Goal: Check status: Check status

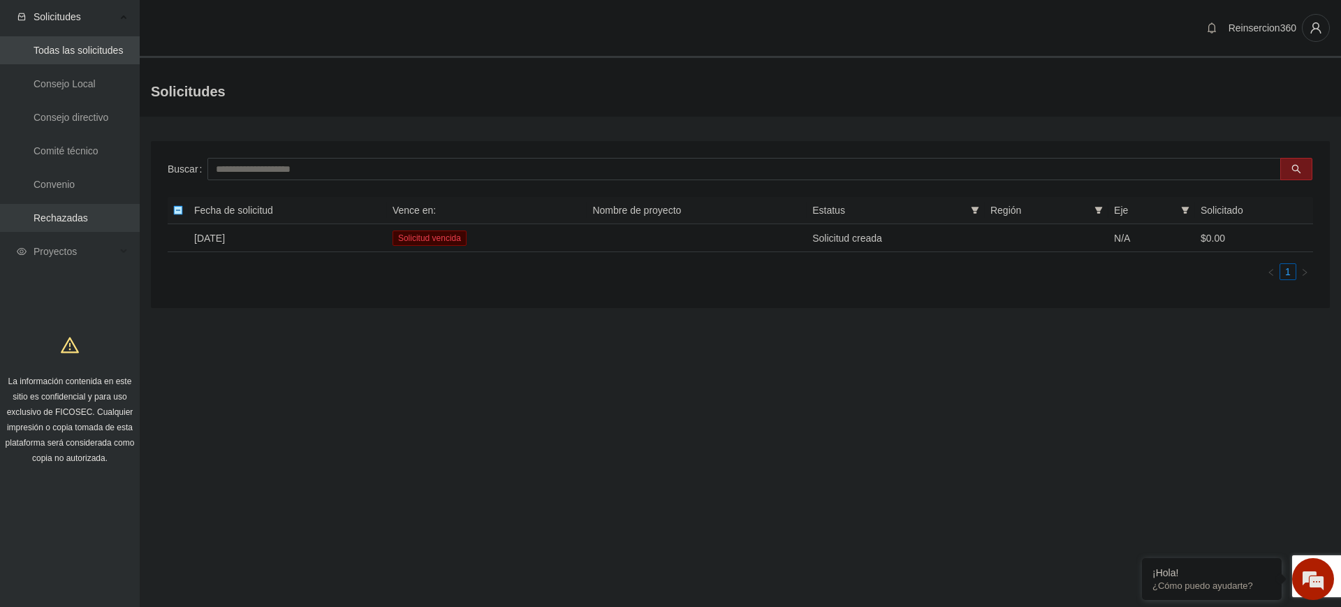
click at [83, 223] on link "Rechazadas" at bounding box center [61, 217] width 54 height 11
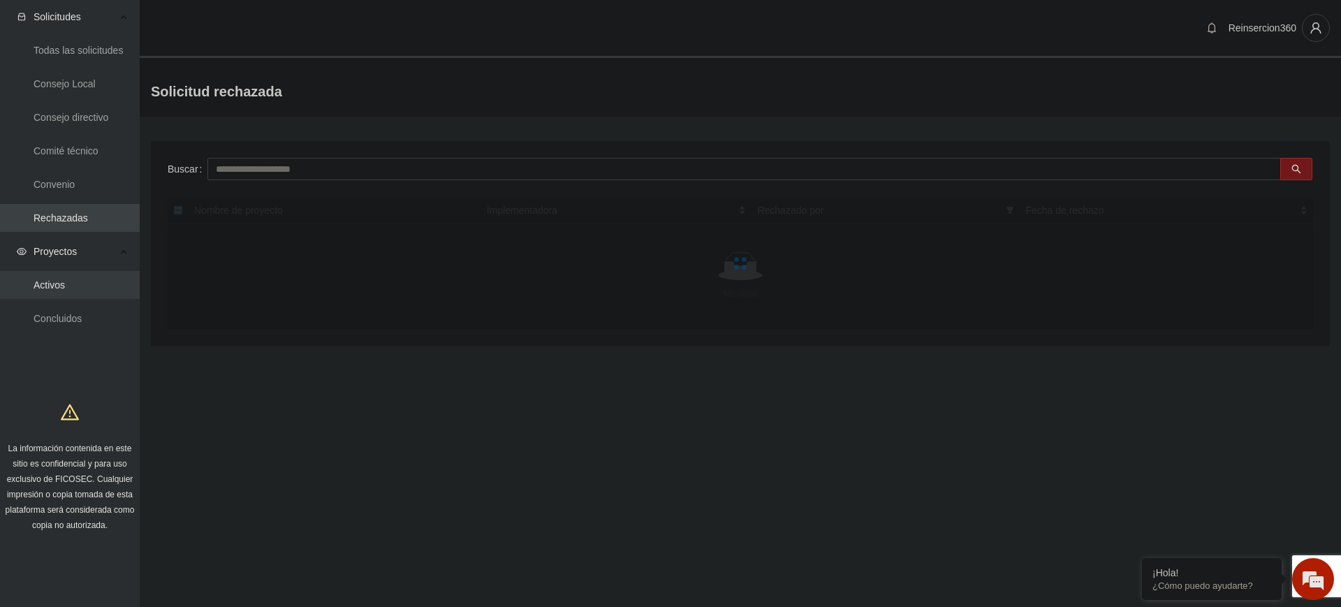
click at [54, 284] on link "Activos" at bounding box center [49, 284] width 31 height 11
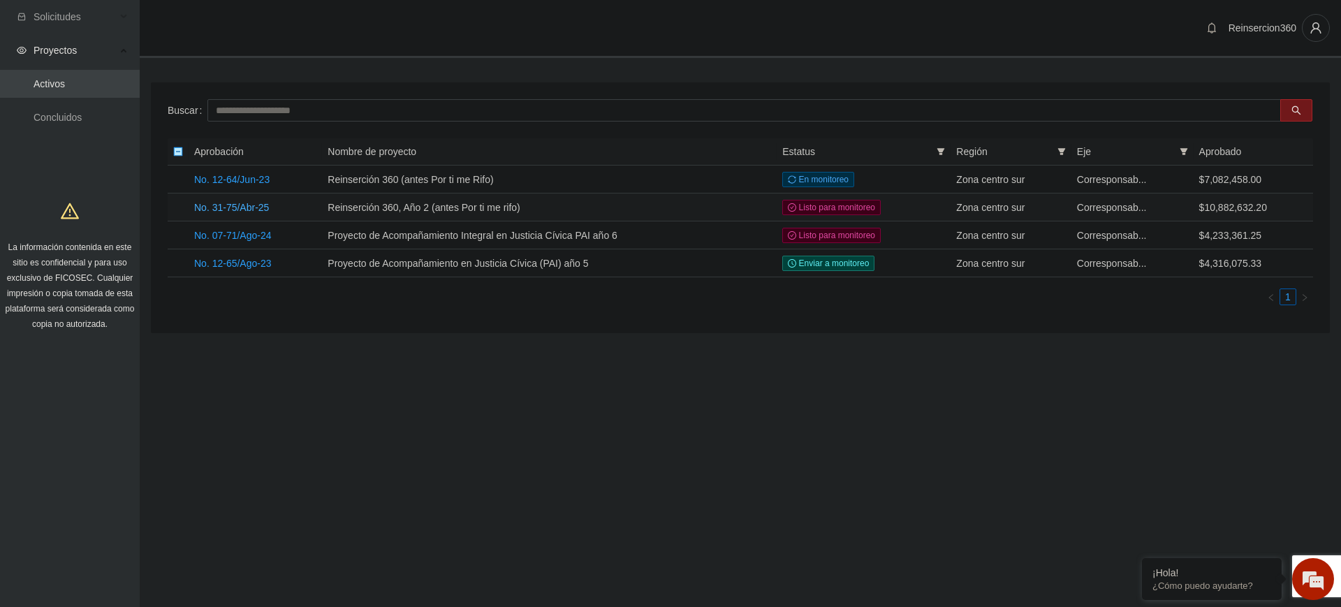
click at [242, 202] on link "No. 31-75/Abr-25" at bounding box center [231, 207] width 75 height 11
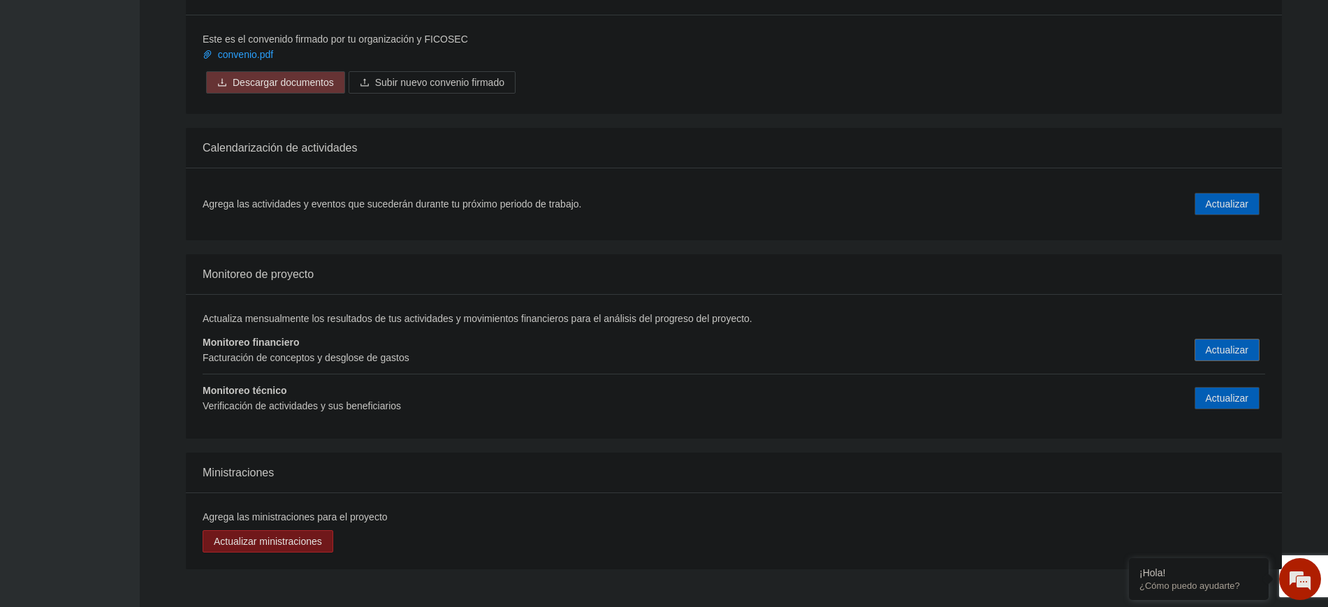
click at [1230, 342] on span "Actualizar" at bounding box center [1227, 349] width 43 height 15
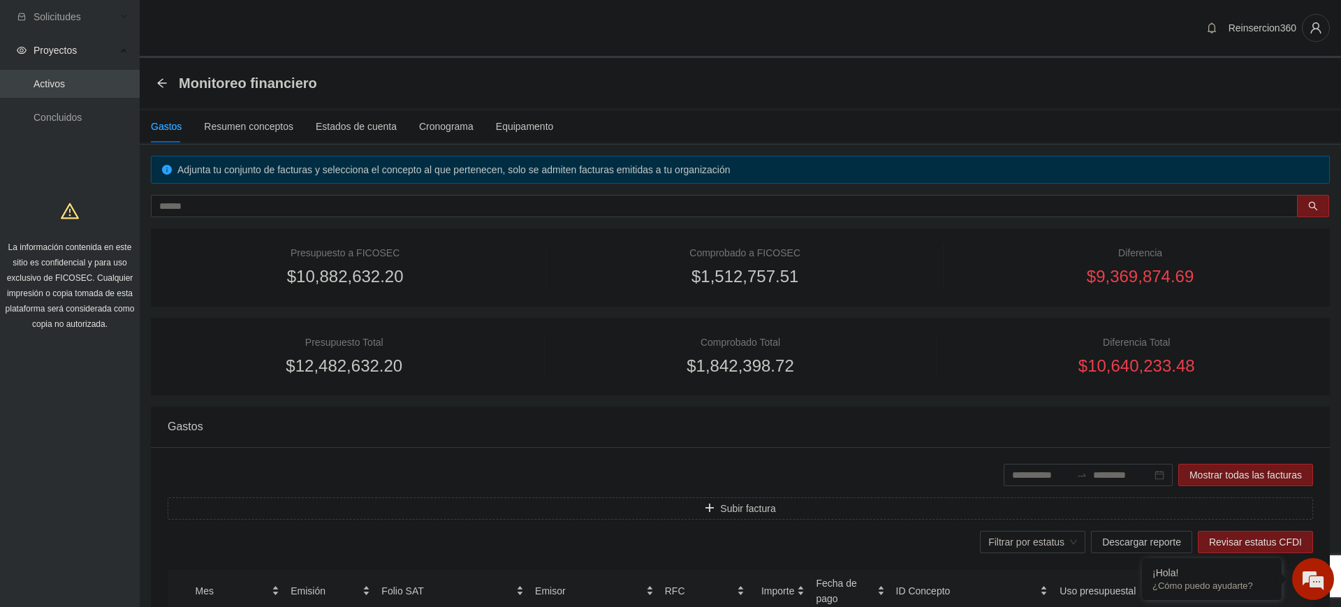
type input "**********"
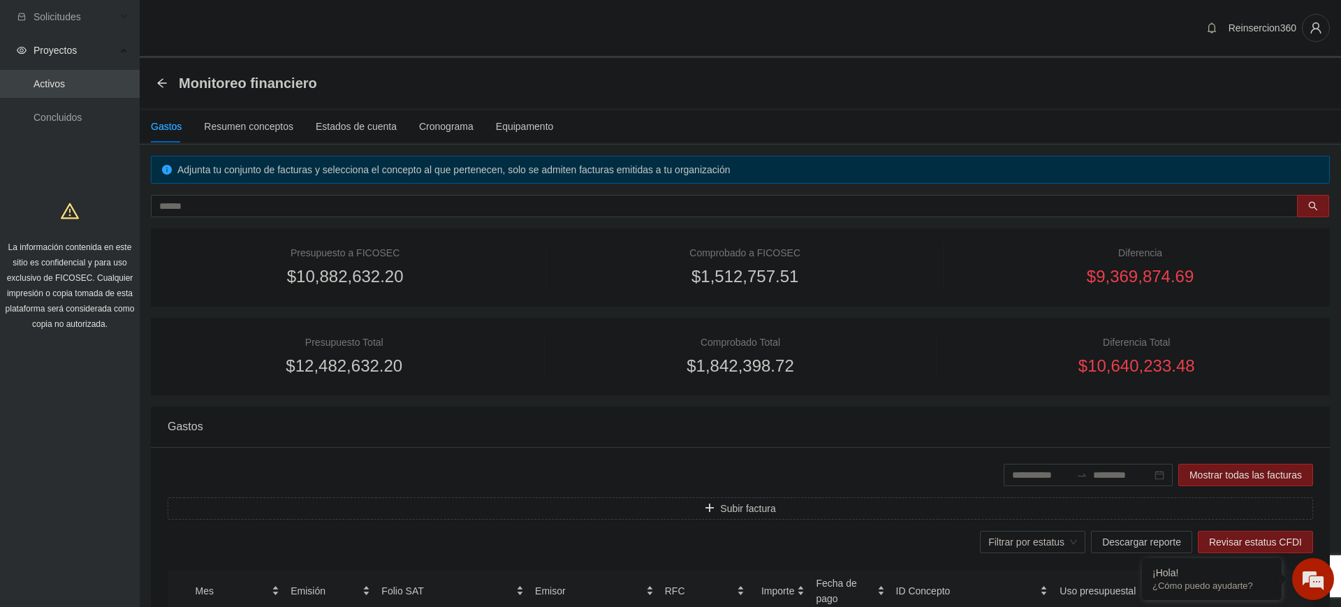
type input "**********"
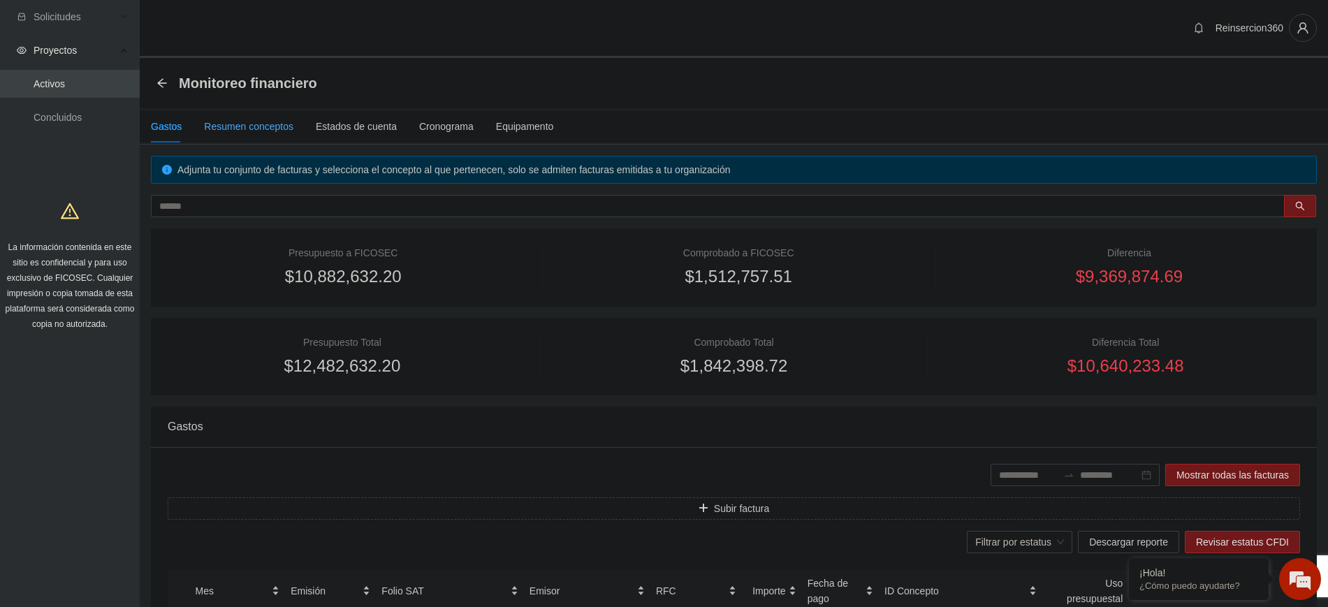
click at [238, 126] on div "Resumen conceptos" at bounding box center [248, 126] width 89 height 15
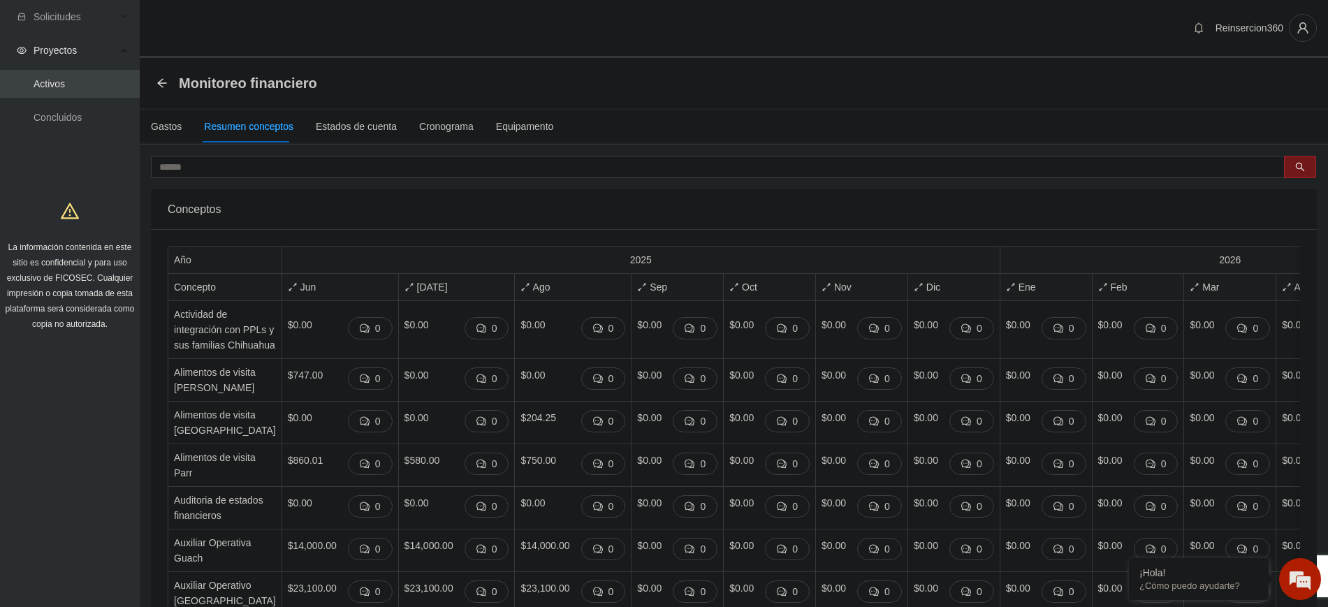
click at [439, 191] on div "Conceptos" at bounding box center [734, 209] width 1133 height 40
click at [65, 82] on link "Activos" at bounding box center [49, 83] width 31 height 11
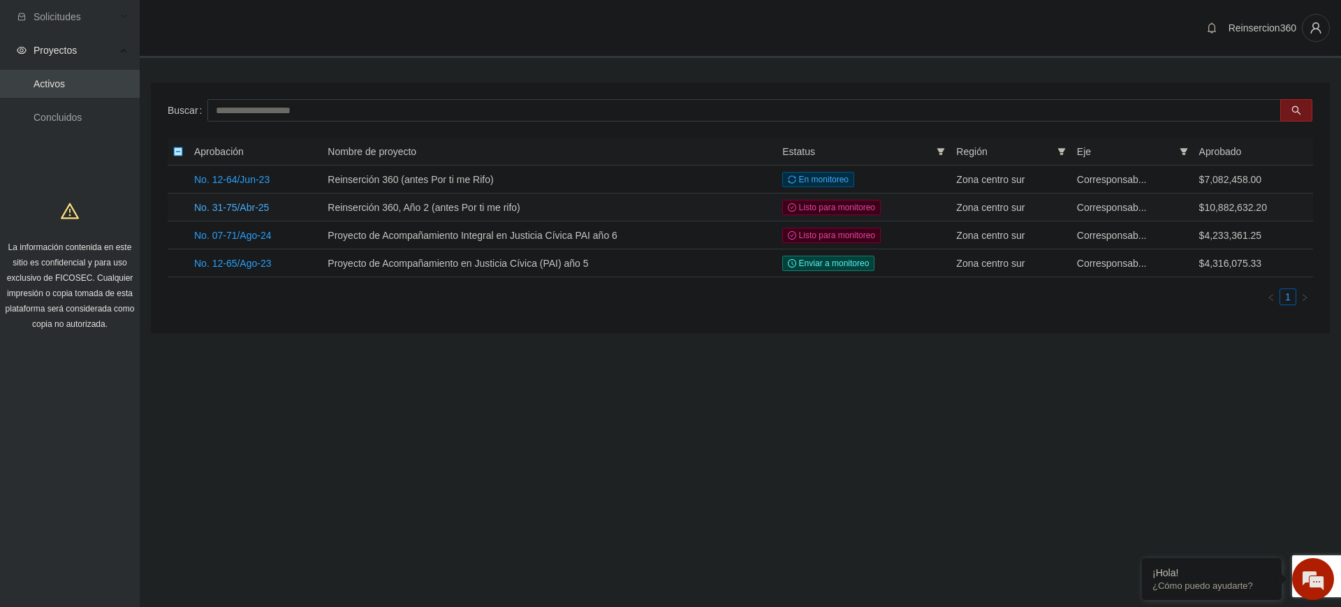
click at [259, 203] on link "No. 31-75/Abr-25" at bounding box center [231, 207] width 75 height 11
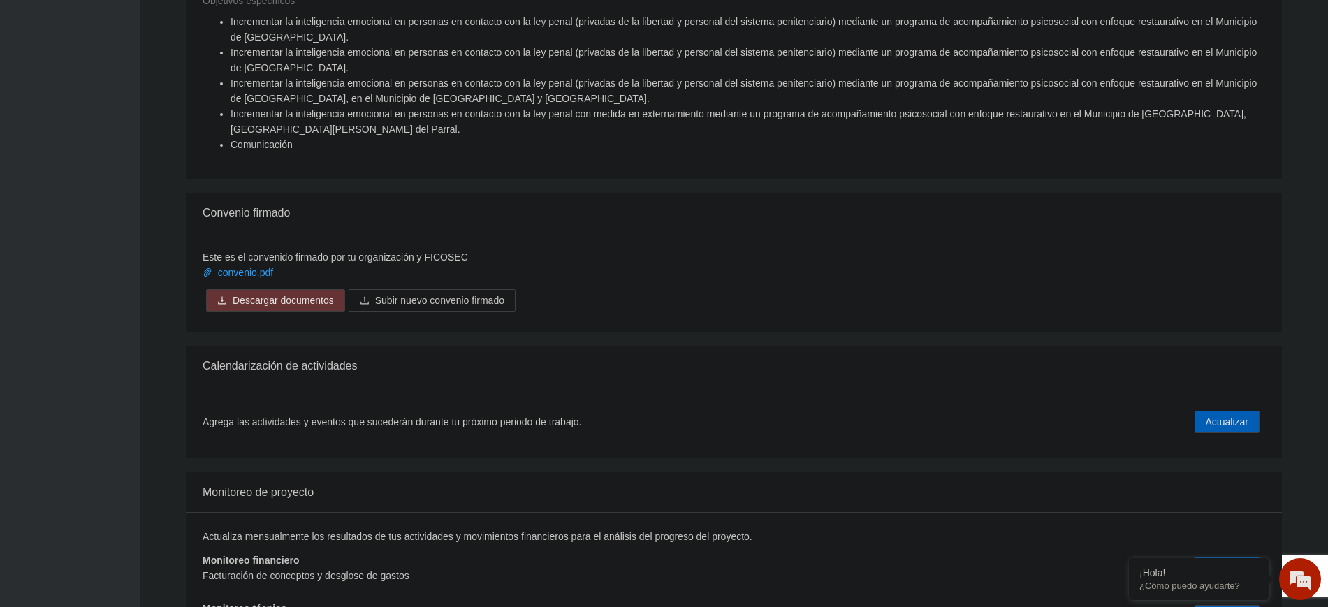
scroll to position [1782, 0]
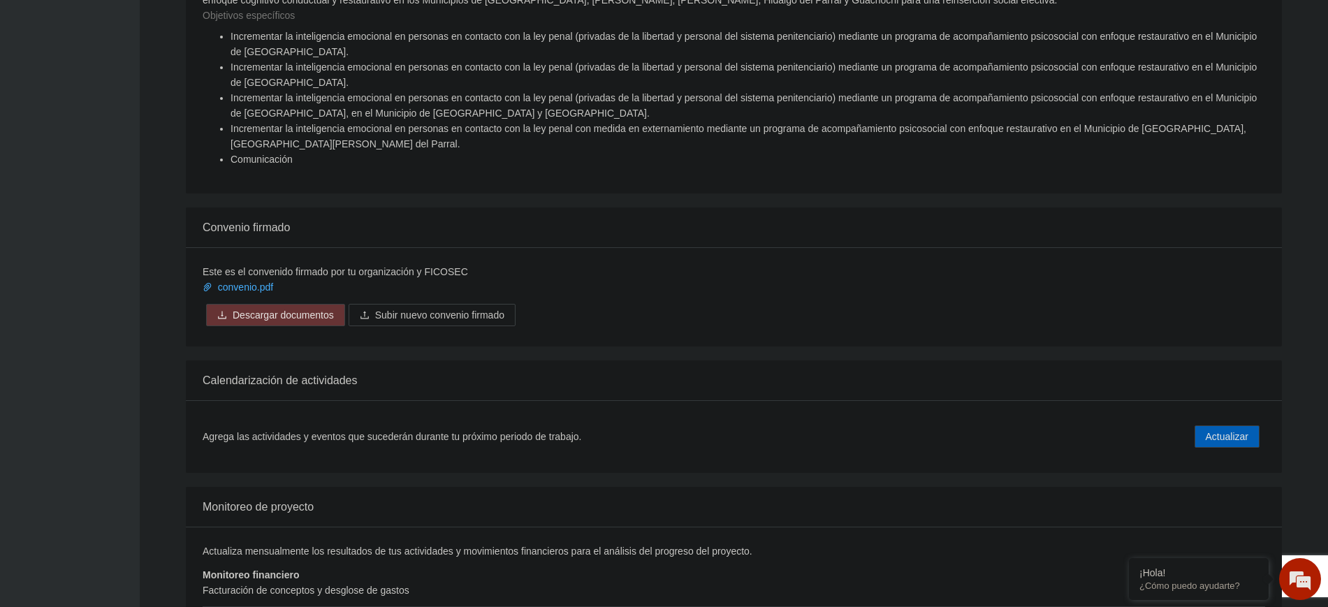
click at [231, 282] on link "convenio.pdf" at bounding box center [239, 287] width 73 height 11
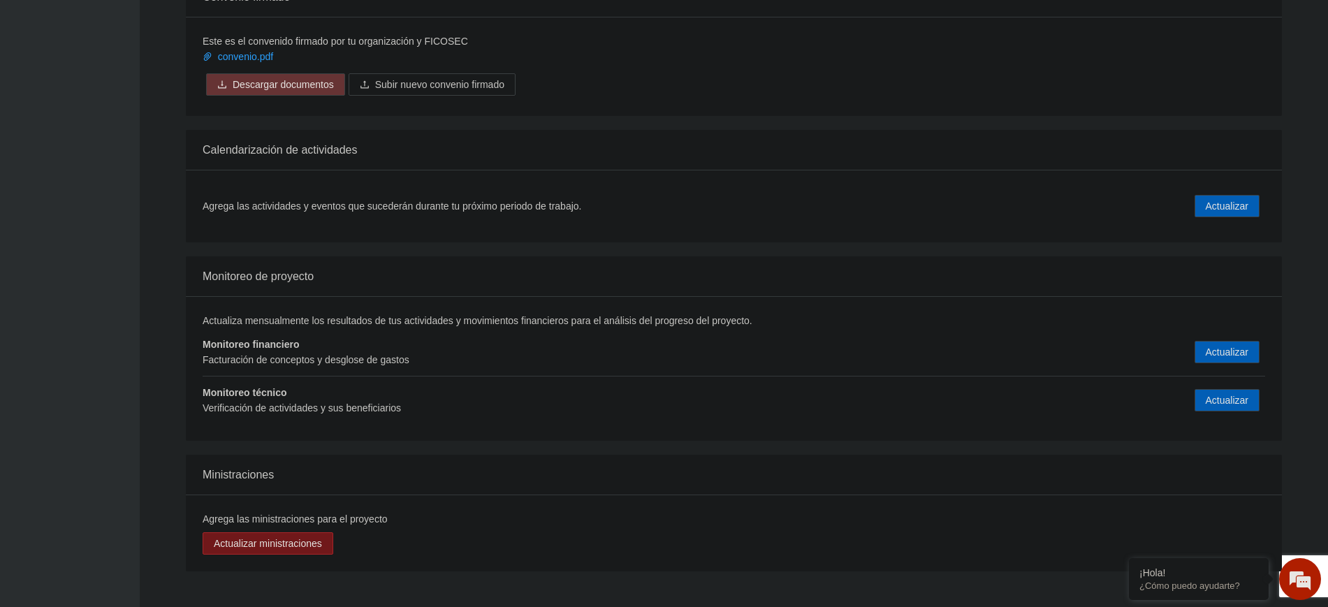
scroll to position [2014, 0]
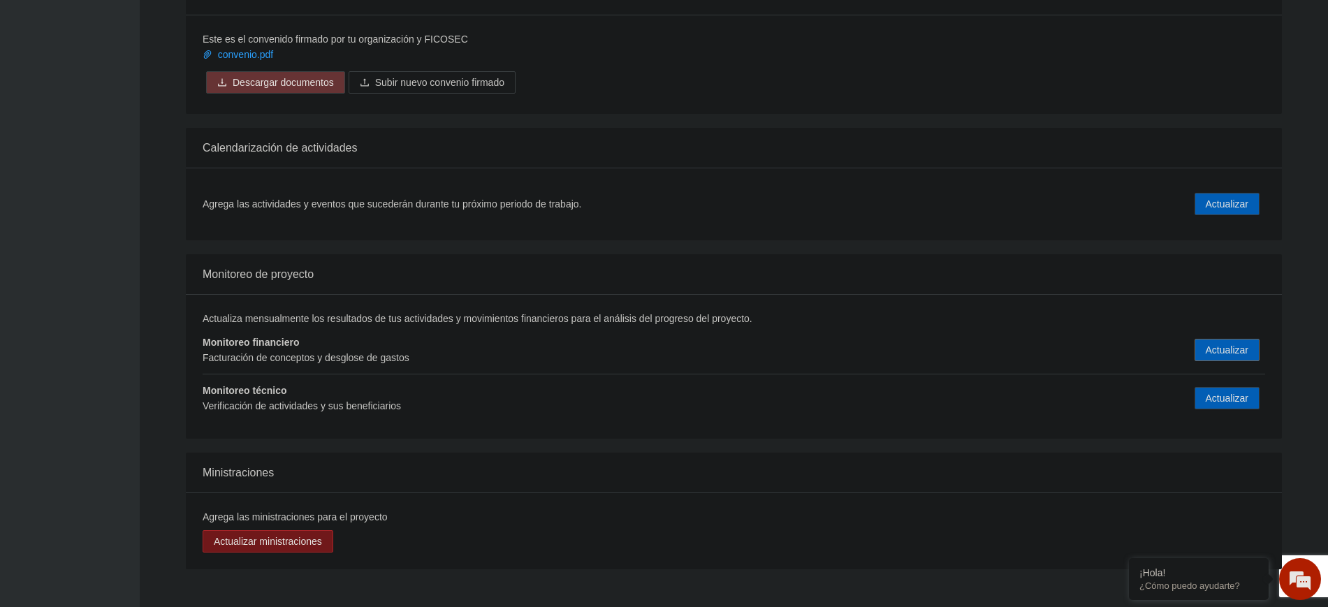
click at [1244, 342] on span "Actualizar" at bounding box center [1227, 349] width 43 height 15
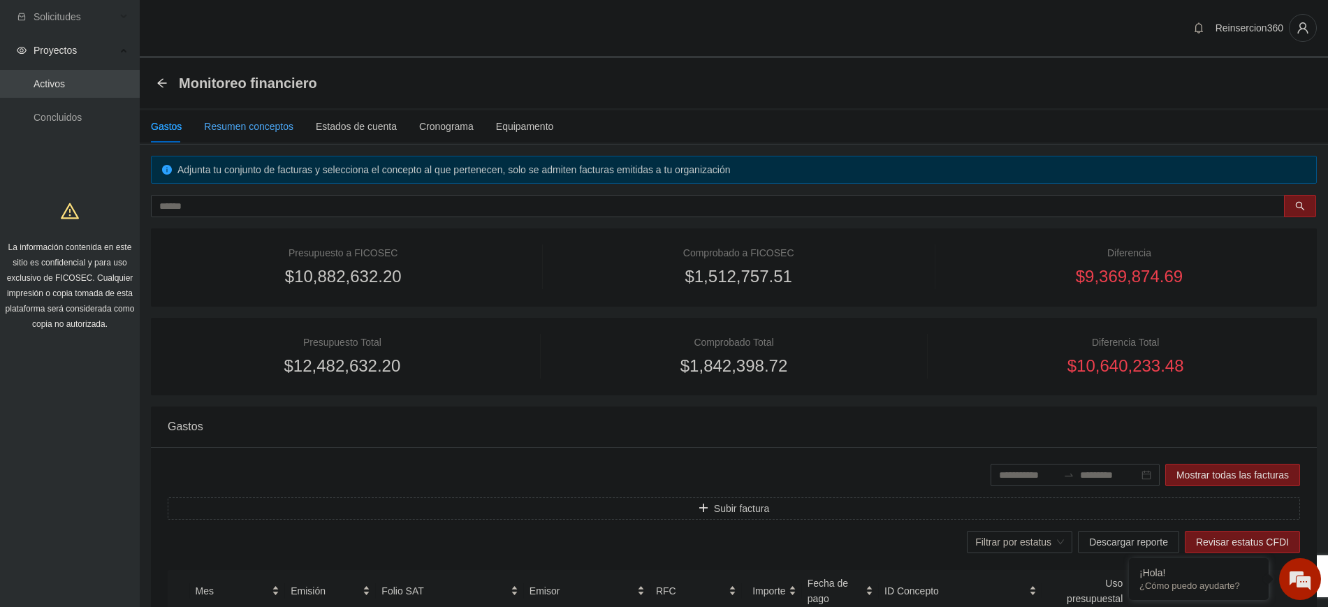
click at [252, 124] on div "Resumen conceptos" at bounding box center [248, 126] width 89 height 15
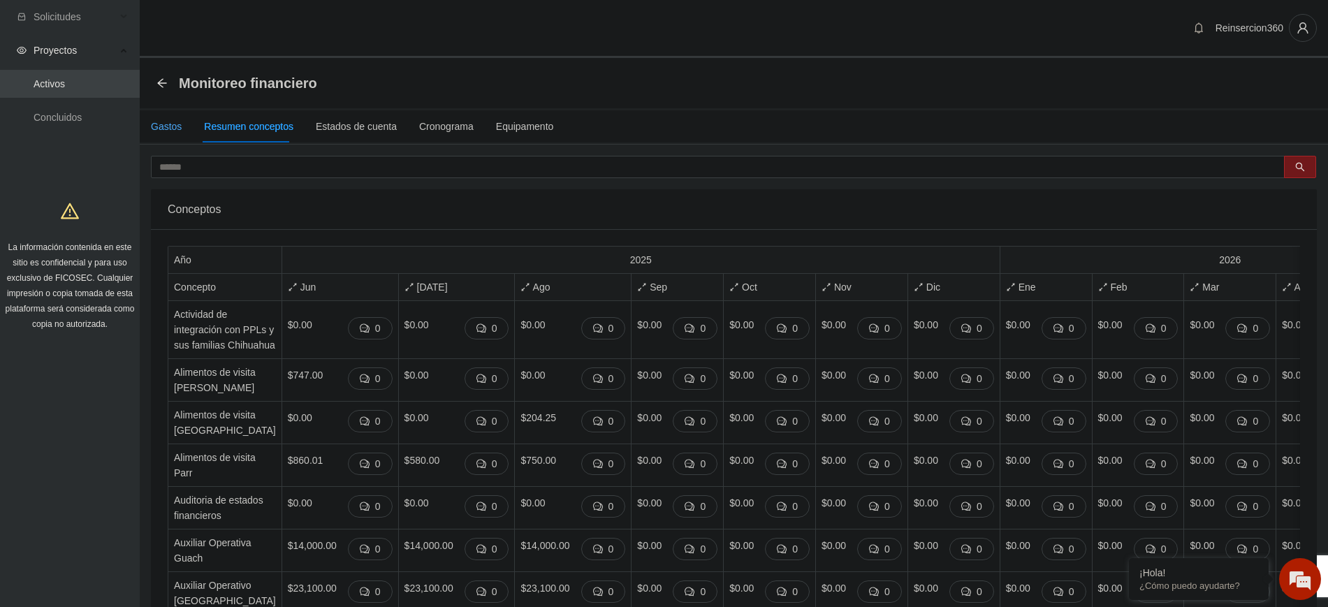
click at [168, 119] on div "Gastos" at bounding box center [166, 126] width 31 height 15
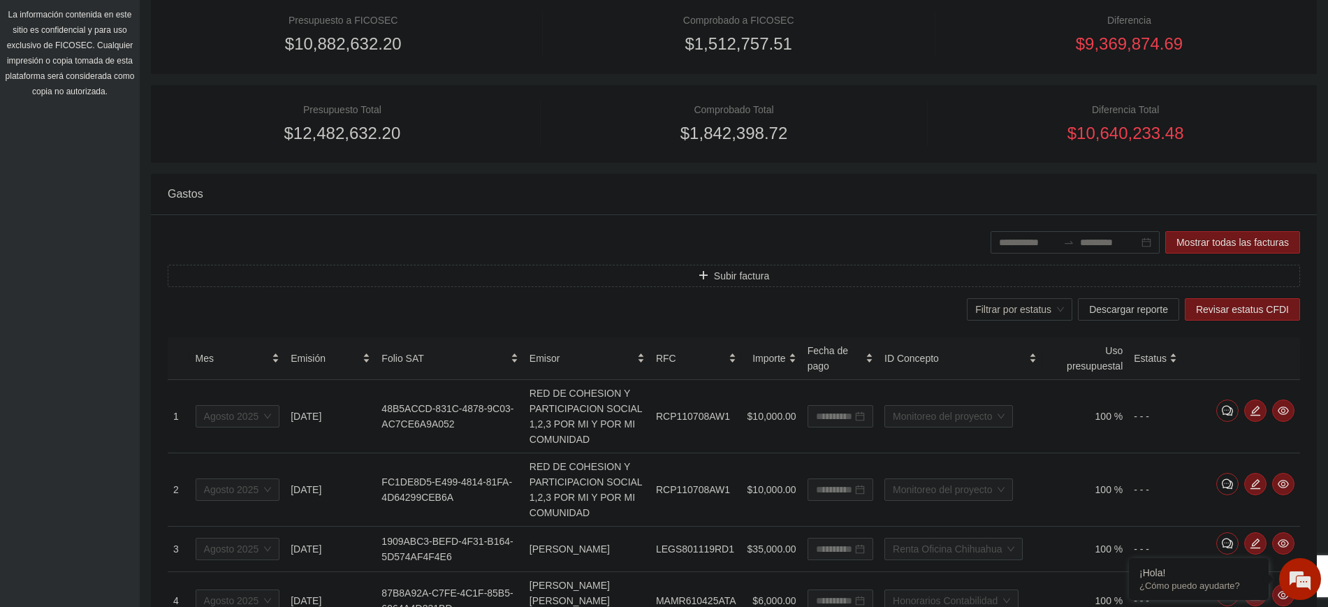
scroll to position [349, 0]
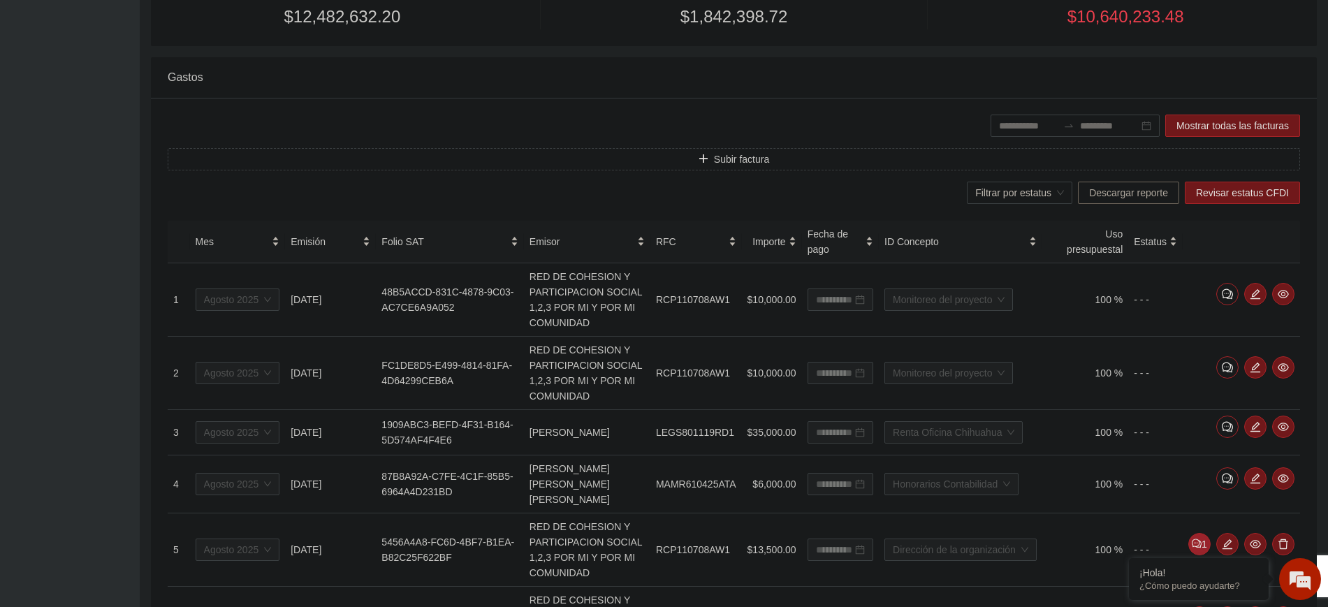
click at [1122, 186] on span "Descargar reporte" at bounding box center [1128, 192] width 79 height 15
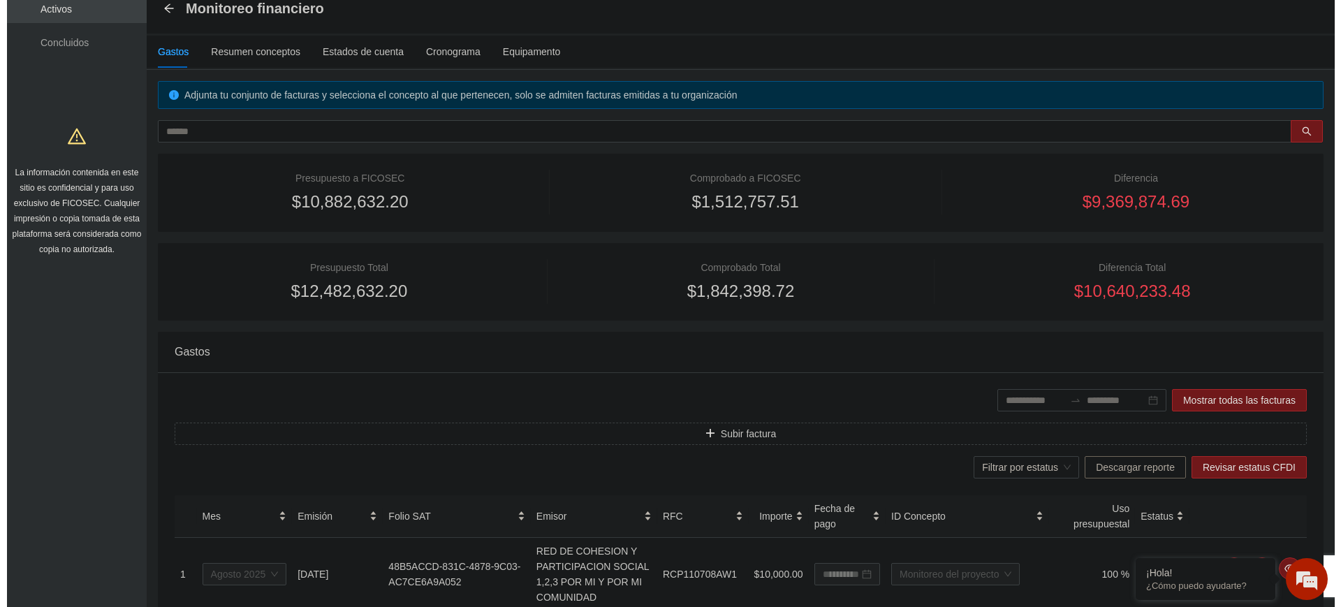
scroll to position [0, 0]
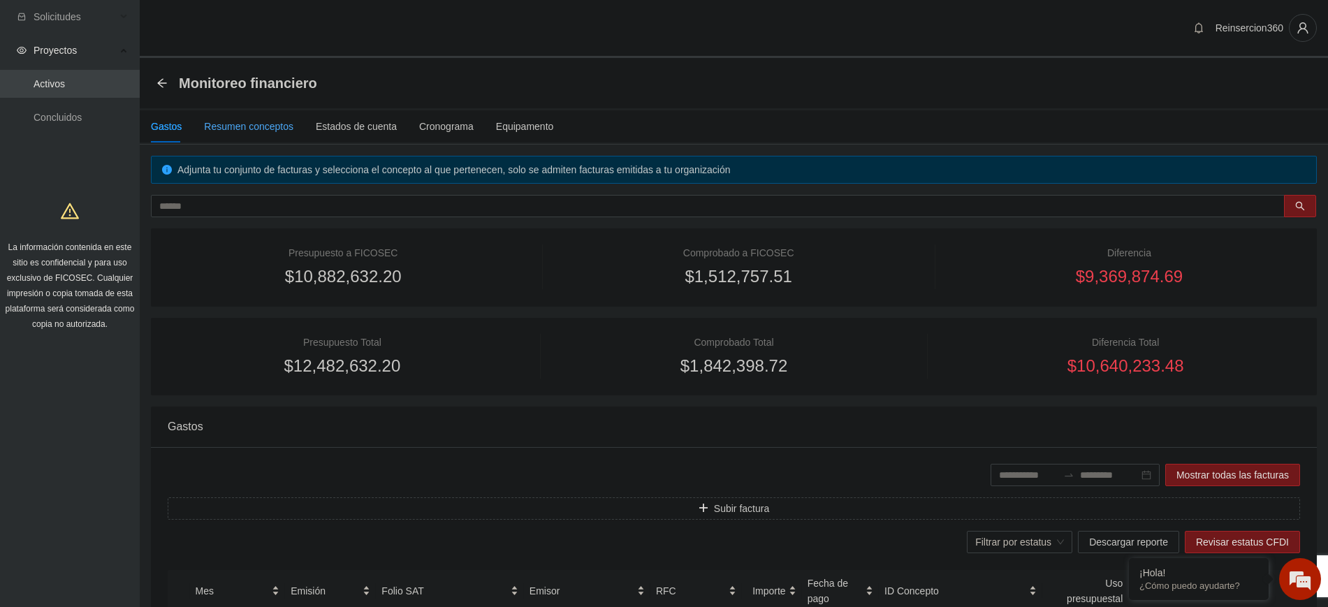
drag, startPoint x: 241, startPoint y: 120, endPoint x: 247, endPoint y: 127, distance: 9.4
click at [240, 120] on div "Resumen conceptos" at bounding box center [248, 126] width 89 height 15
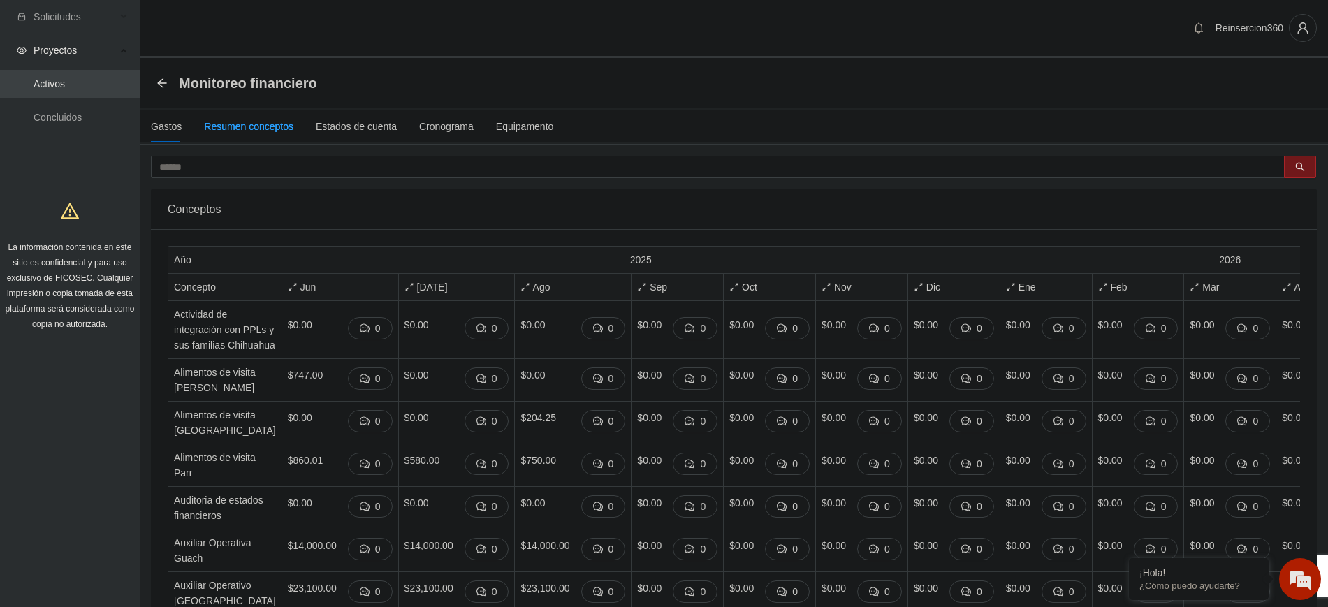
click at [247, 127] on div "Resumen conceptos" at bounding box center [248, 126] width 89 height 15
click at [288, 287] on span "Jun" at bounding box center [340, 286] width 105 height 15
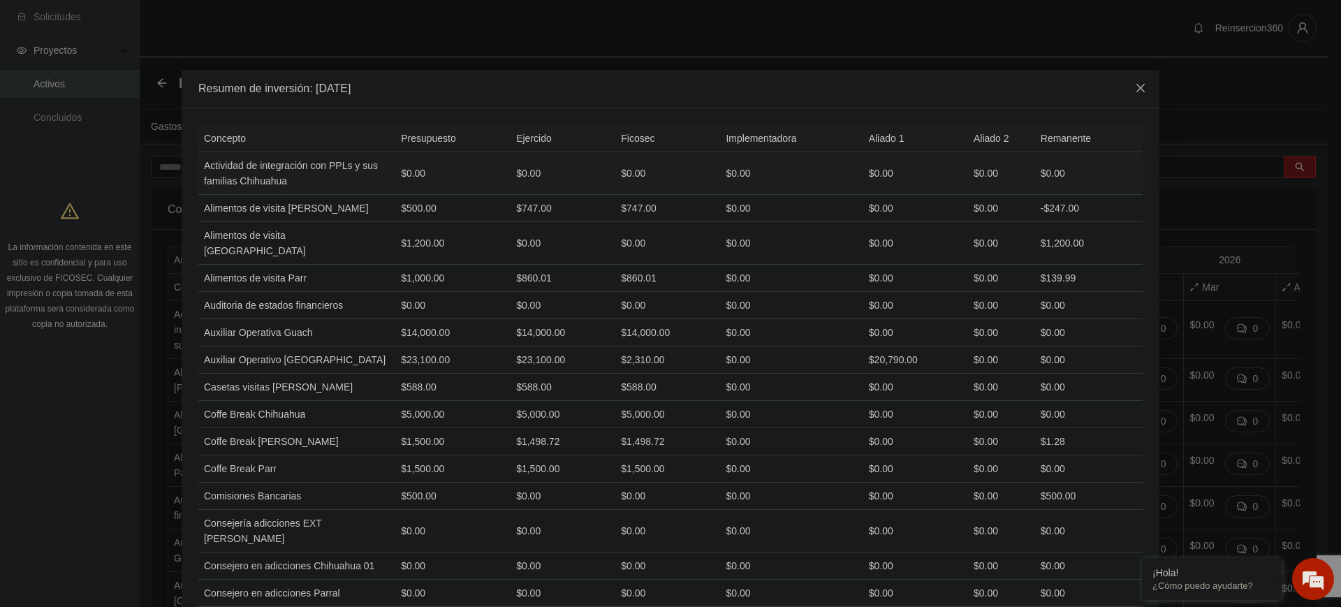
drag, startPoint x: 1135, startPoint y: 83, endPoint x: 867, endPoint y: 154, distance: 277.4
click at [1135, 83] on icon "close" at bounding box center [1140, 87] width 11 height 11
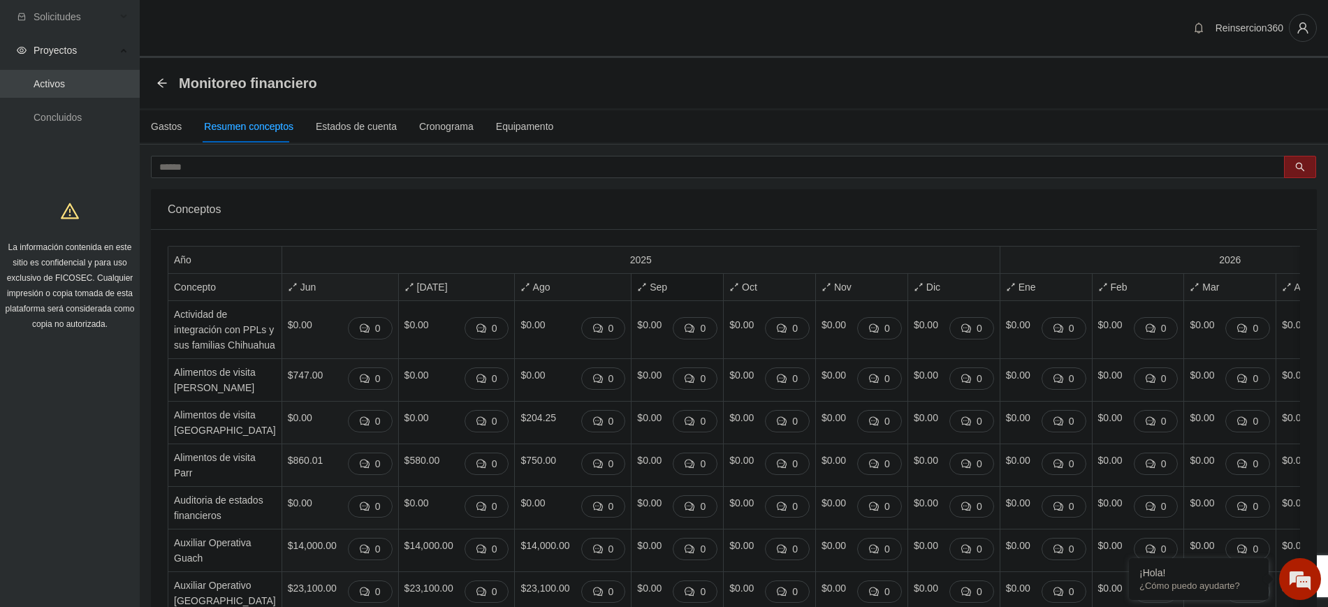
click at [637, 291] on span "Sep" at bounding box center [677, 286] width 80 height 15
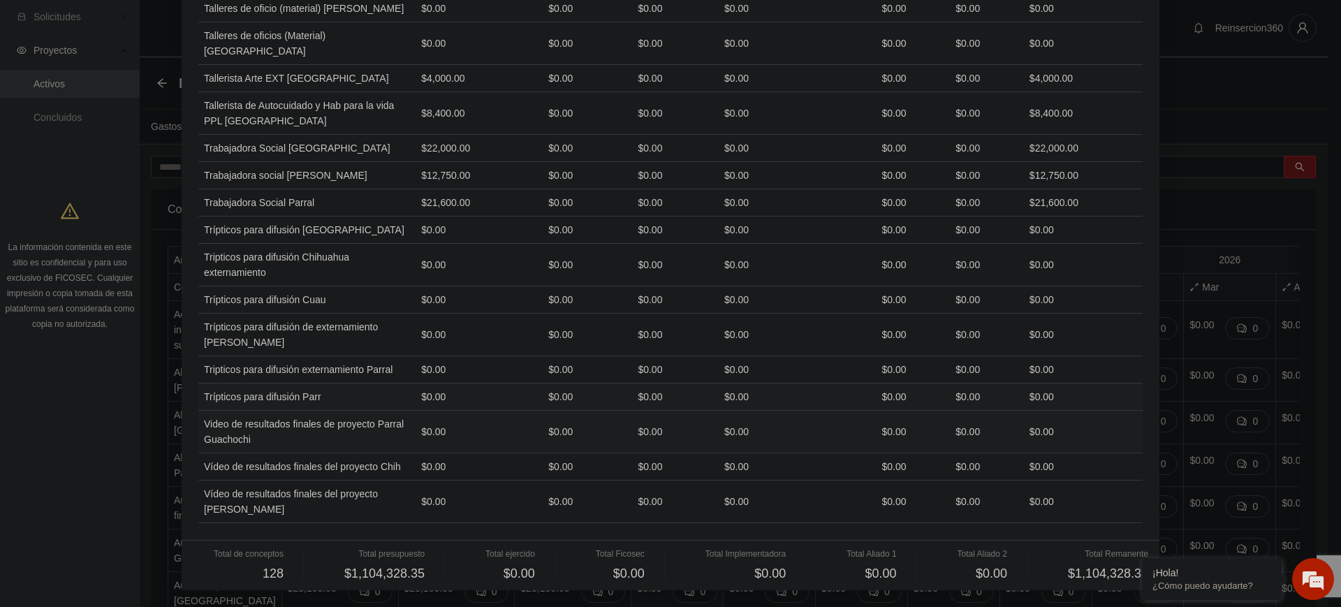
scroll to position [3670, 0]
drag, startPoint x: 336, startPoint y: 573, endPoint x: 428, endPoint y: 575, distance: 91.5
click at [428, 575] on div "Total de conceptos 128 Total presupuesto $1,104,328.35 Total ejercido $0.00 Tot…" at bounding box center [671, 566] width 956 height 36
copy span "$1,104,328.35"
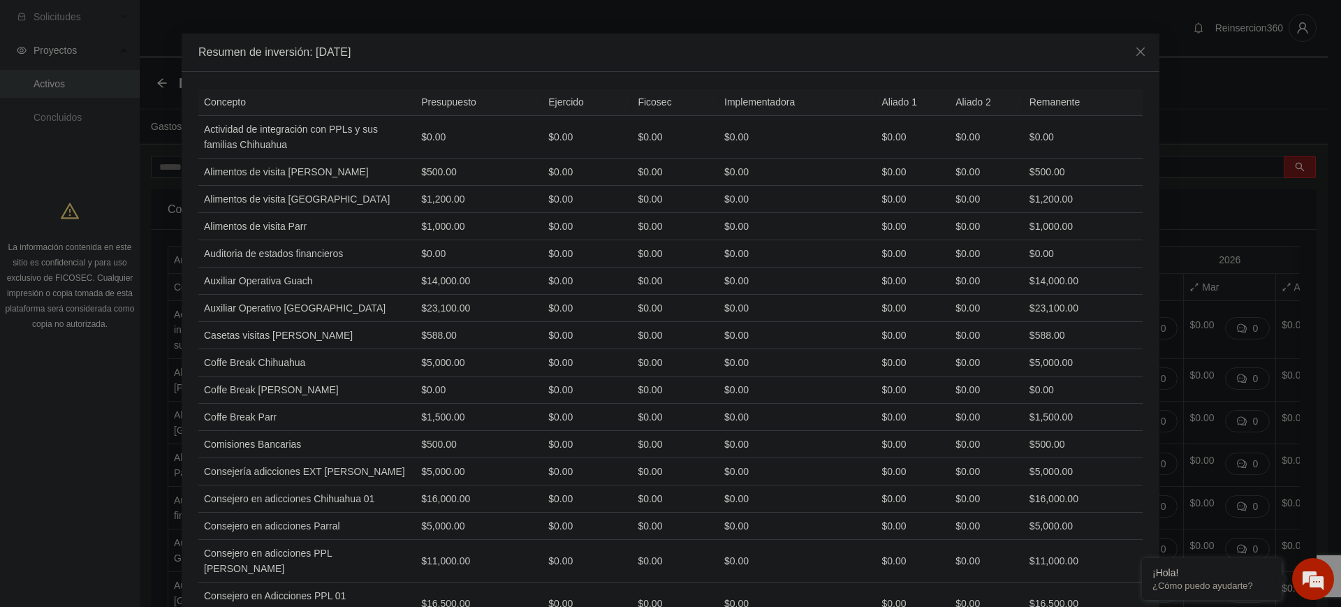
scroll to position [0, 0]
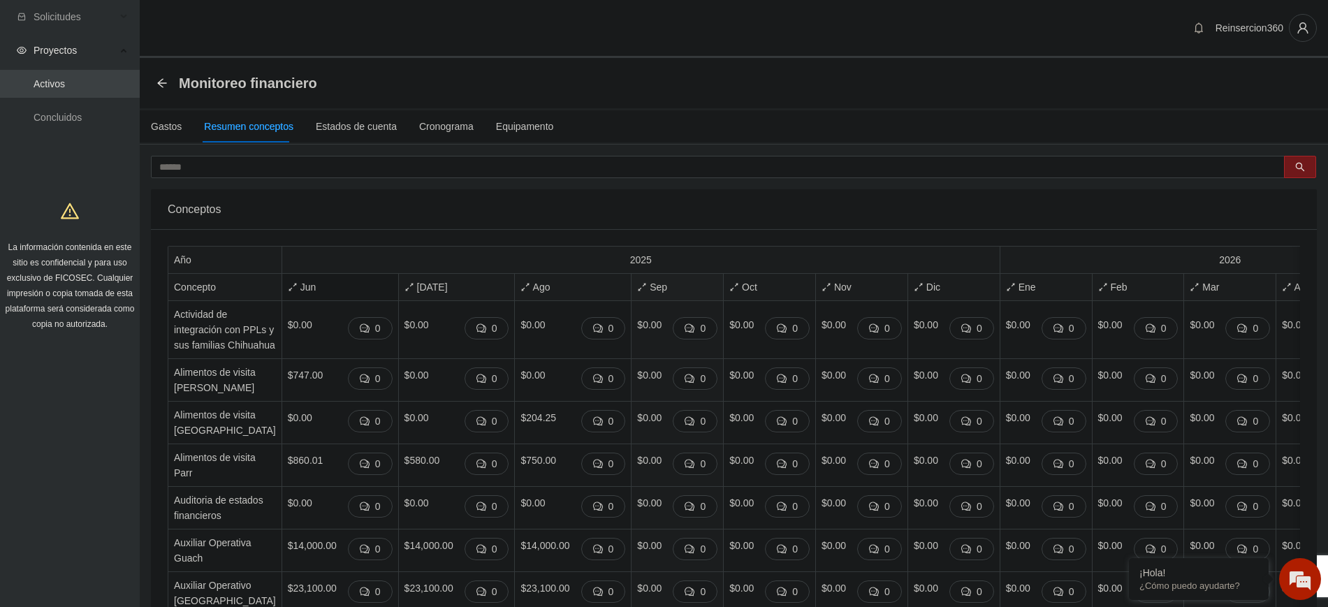
click at [288, 286] on icon "arrows-alt" at bounding box center [293, 287] width 10 height 10
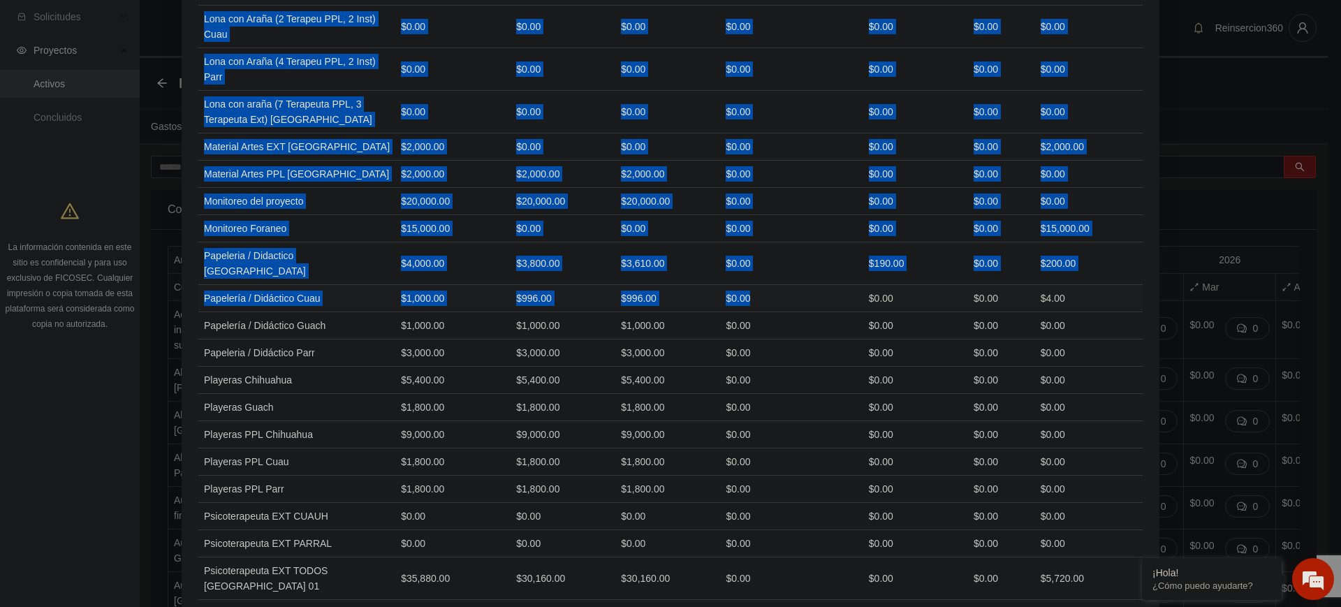
scroll to position [1747, 0]
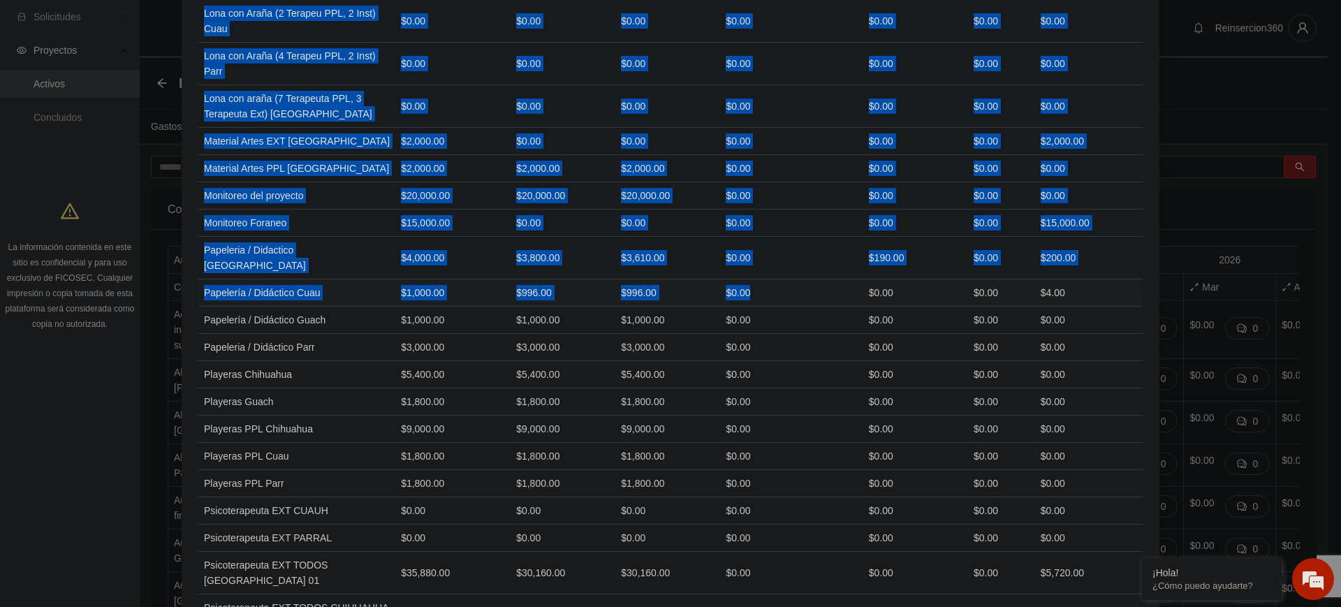
drag, startPoint x: 198, startPoint y: 163, endPoint x: 812, endPoint y: 394, distance: 656.0
click at [812, 394] on tbody "Actividad de integración con PPLs y sus familias Chihuahua $0.00 $0.00 $0.00 $0…" at bounding box center [670, 434] width 945 height 4056
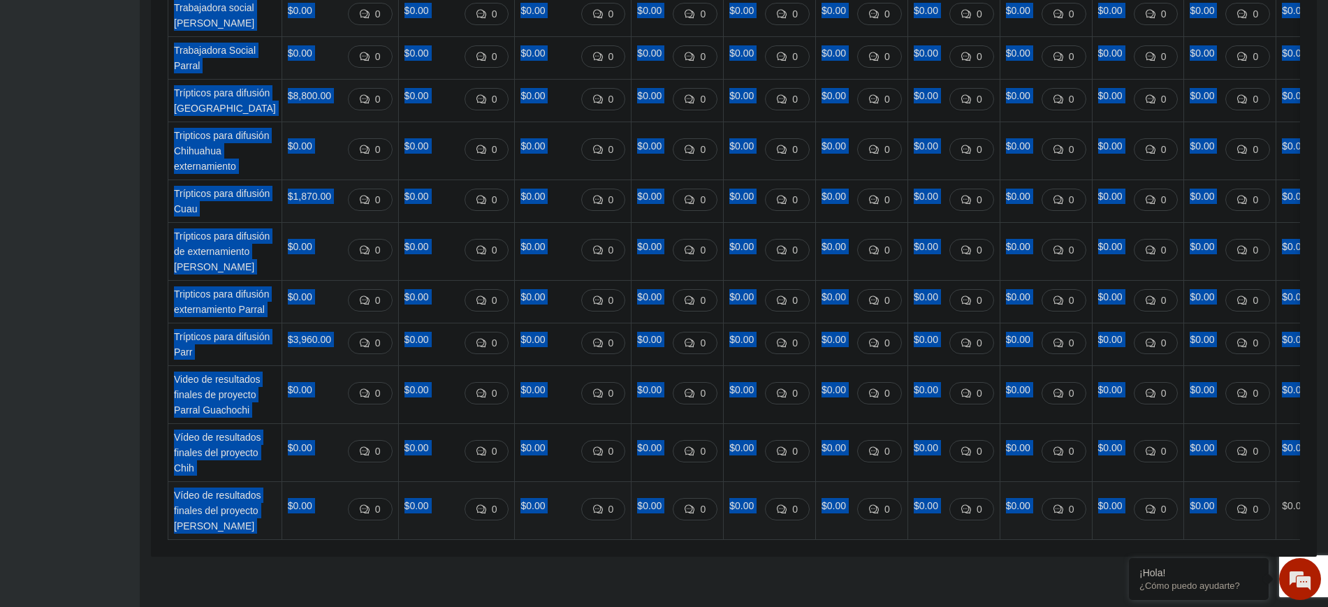
scroll to position [0, 171]
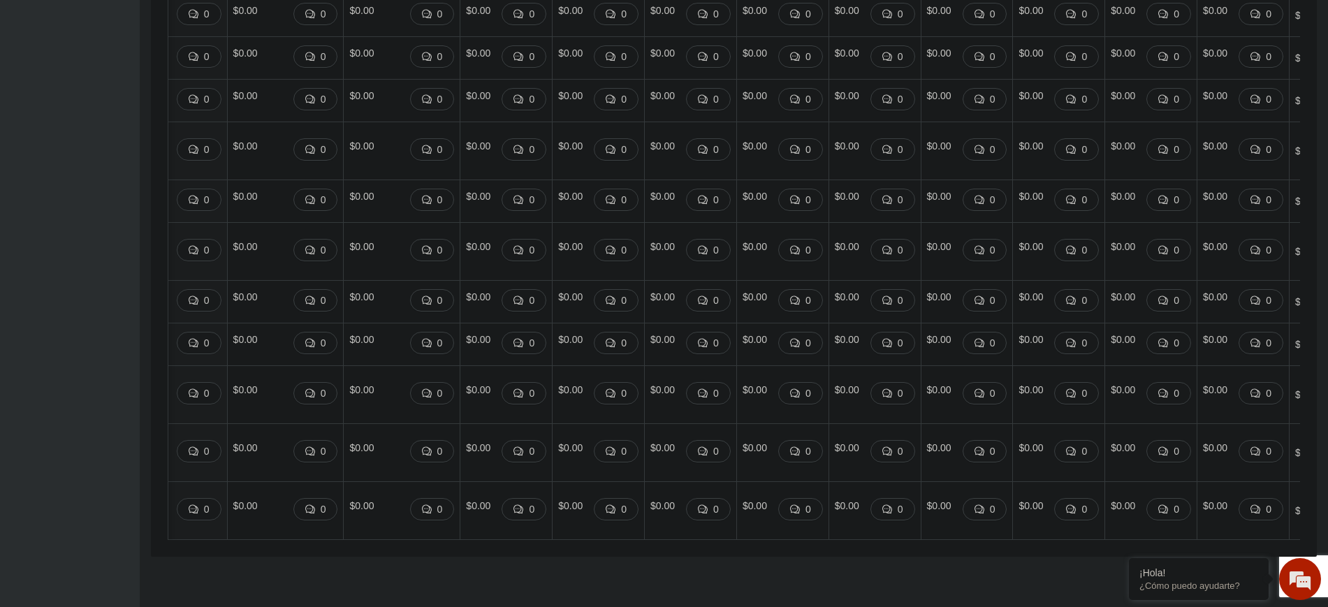
drag, startPoint x: 175, startPoint y: 283, endPoint x: 1340, endPoint y: 476, distance: 1181.2
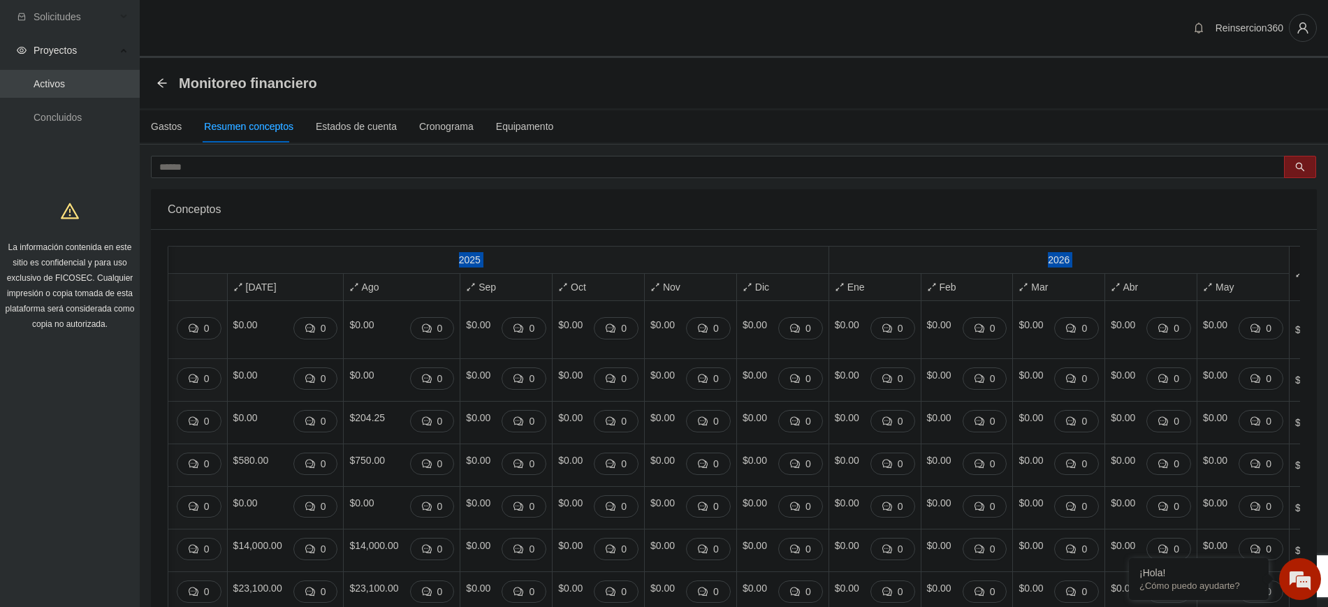
click at [1295, 275] on icon "arrows-alt" at bounding box center [1300, 273] width 10 height 10
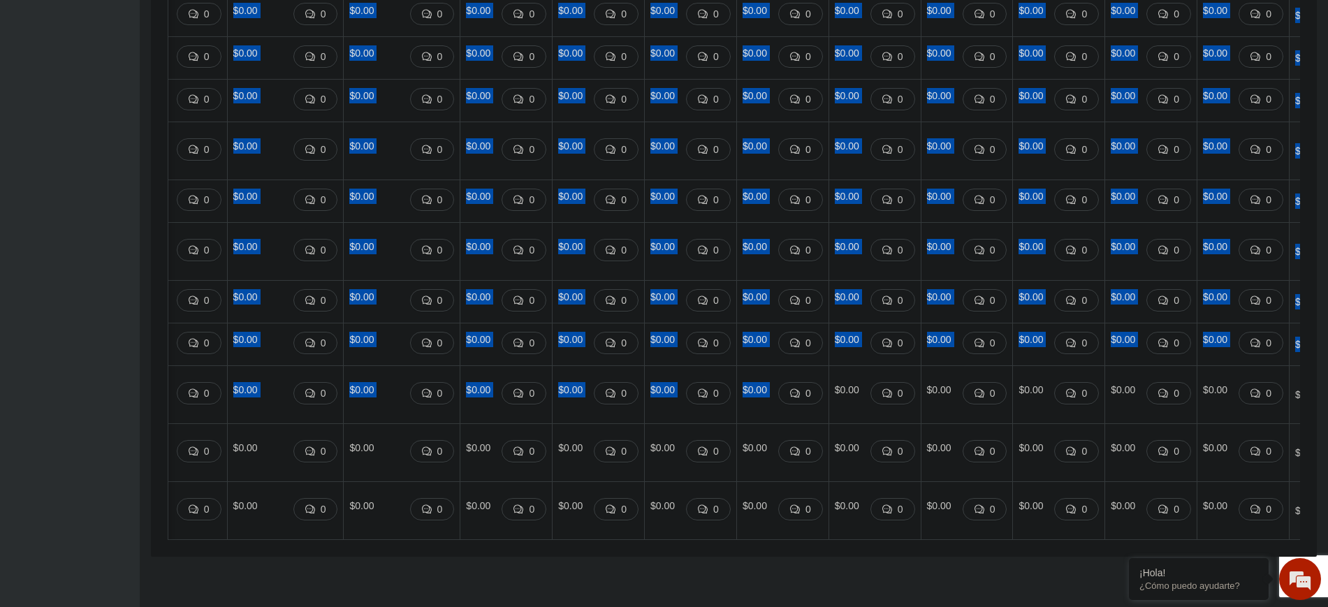
scroll to position [6526, 0]
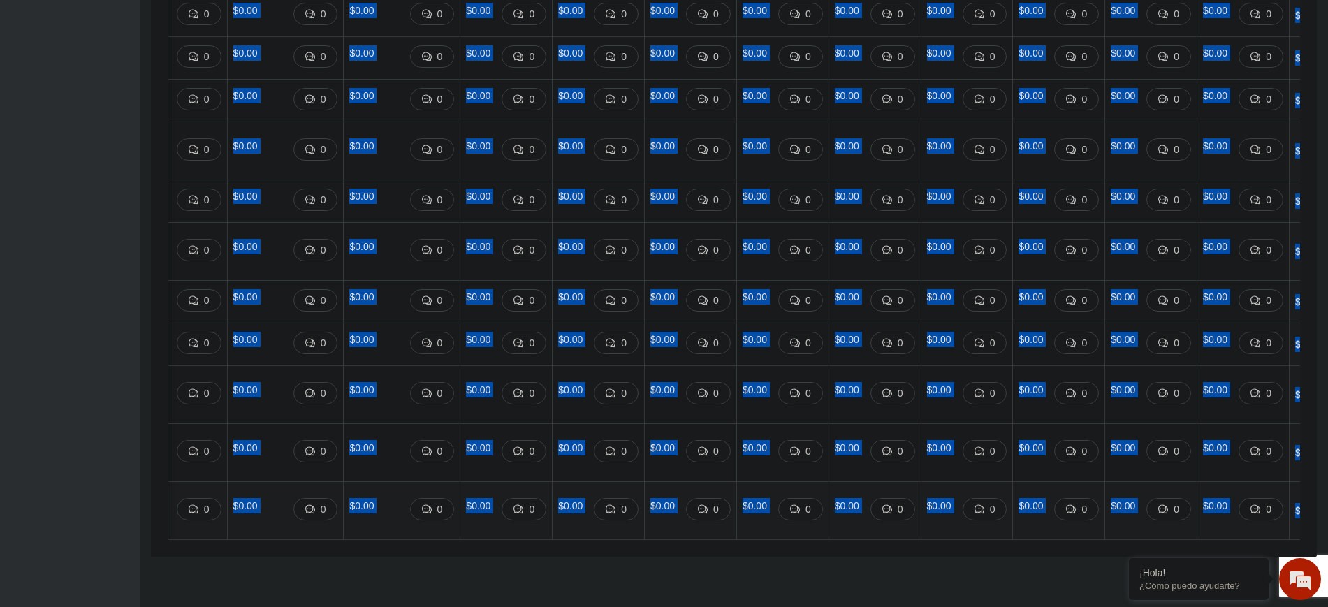
drag, startPoint x: 175, startPoint y: 257, endPoint x: 1279, endPoint y: 487, distance: 1127.6
copy table "Año 2025 2026 Total Concepto Jun Jul Ago Sep Oct Nov Dic Ene Feb Mar Abr May Ac…"
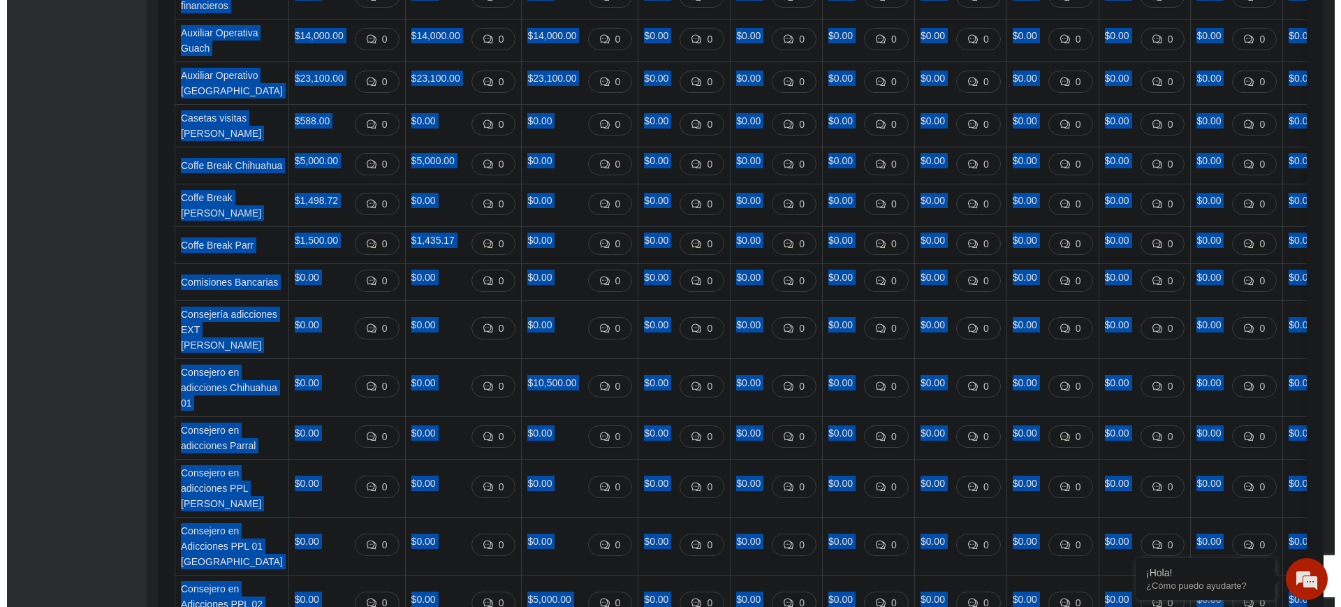
scroll to position [0, 0]
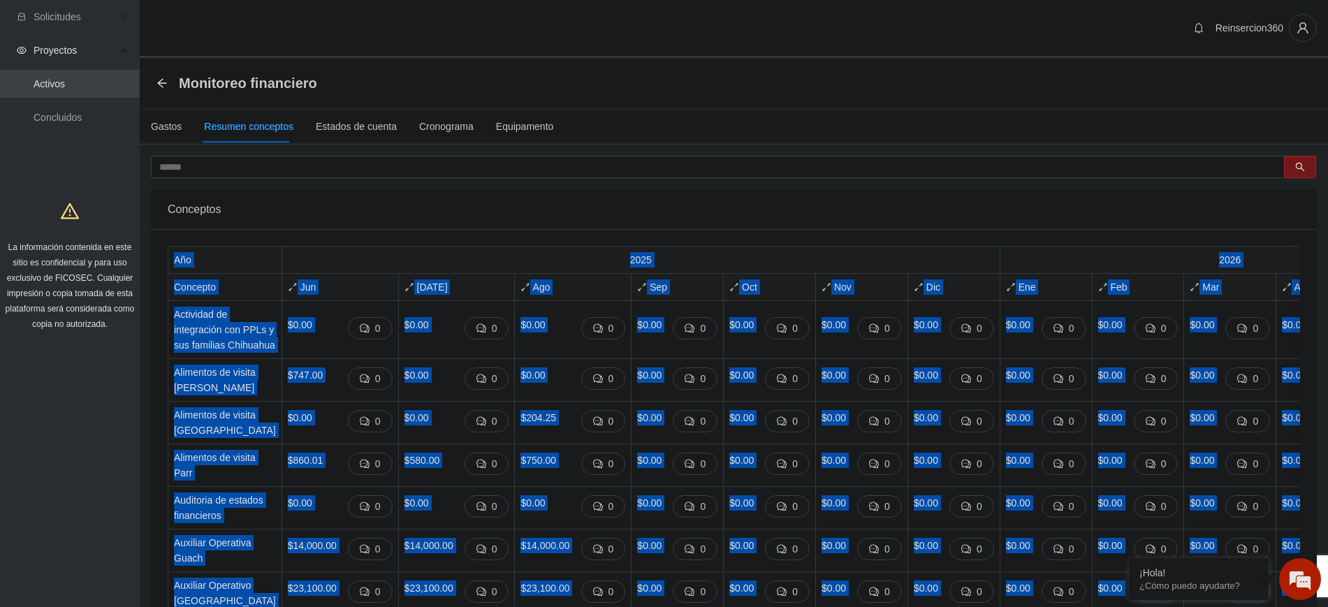
click at [309, 285] on span "Jun" at bounding box center [340, 286] width 105 height 15
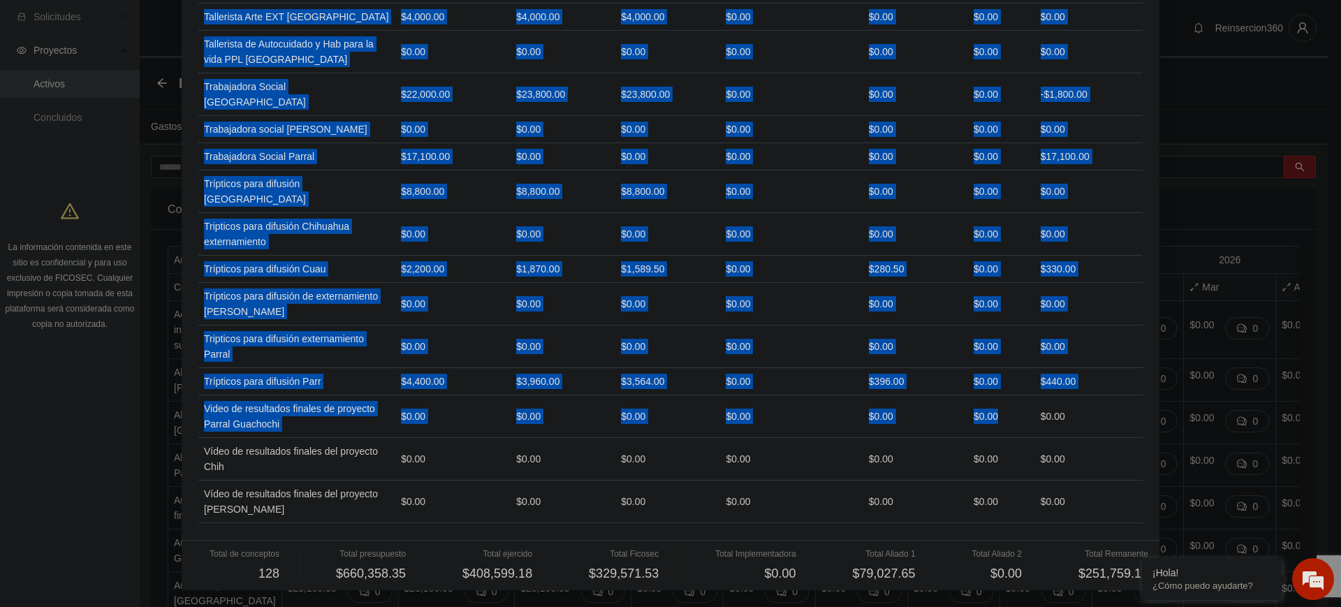
scroll to position [3824, 0]
drag, startPoint x: 199, startPoint y: 165, endPoint x: 1069, endPoint y: 493, distance: 929.5
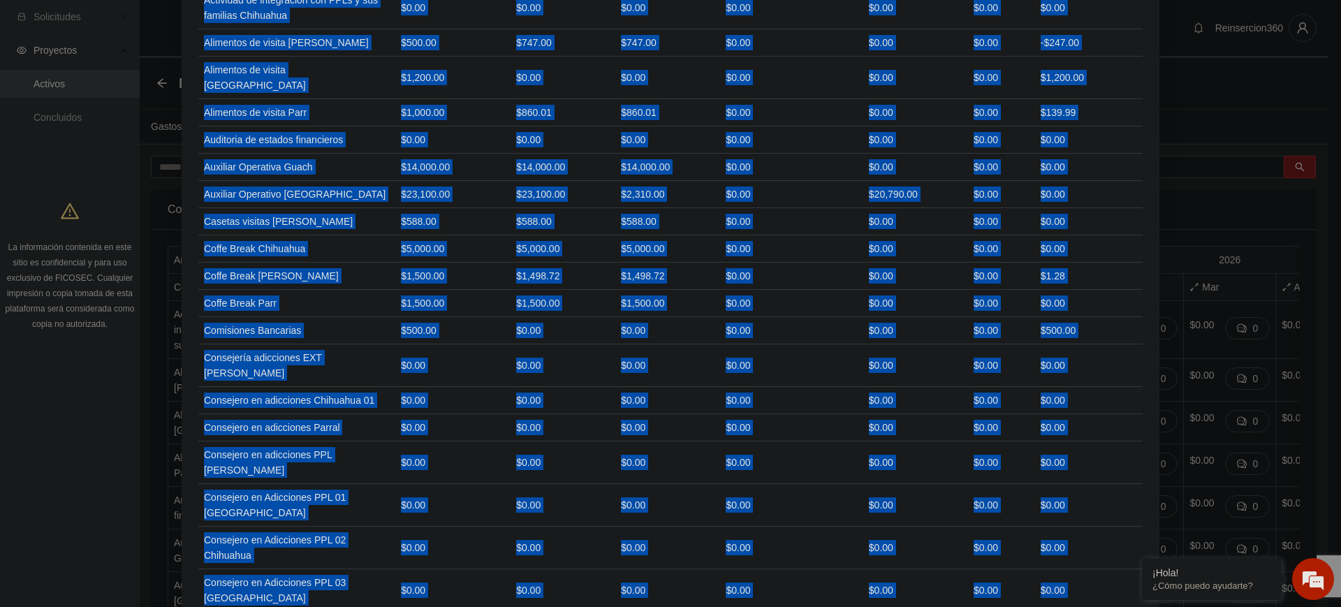
scroll to position [0, 0]
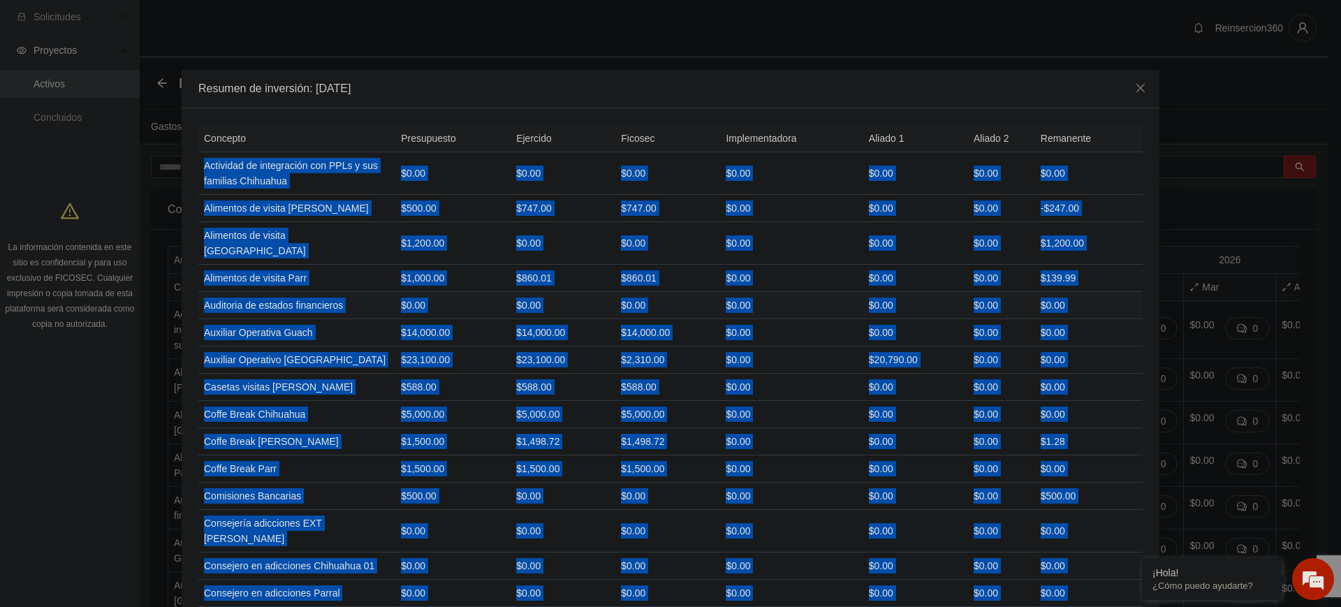
copy tbody "Actividad de integración con PPLs y sus familias Chihuahua $0.00 $0.00 $0.00 $0…"
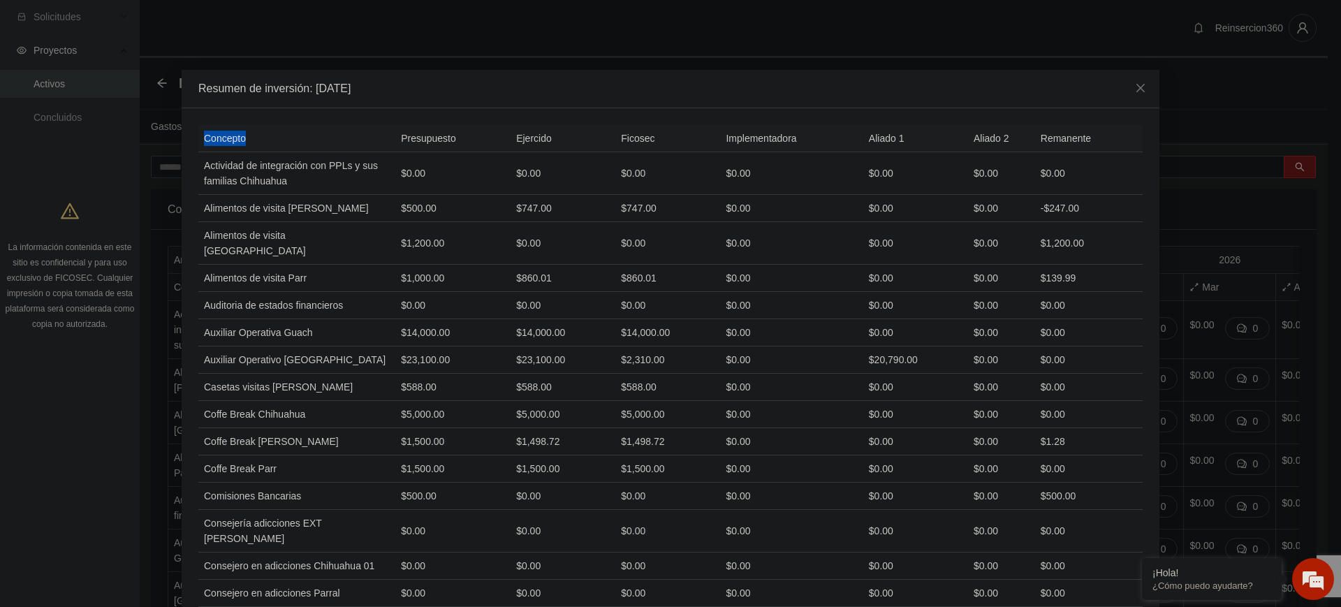
drag, startPoint x: 197, startPoint y: 137, endPoint x: 262, endPoint y: 144, distance: 65.4
click at [271, 143] on th "Concepto" at bounding box center [296, 138] width 197 height 27
click at [231, 142] on th "Concepto" at bounding box center [296, 138] width 197 height 27
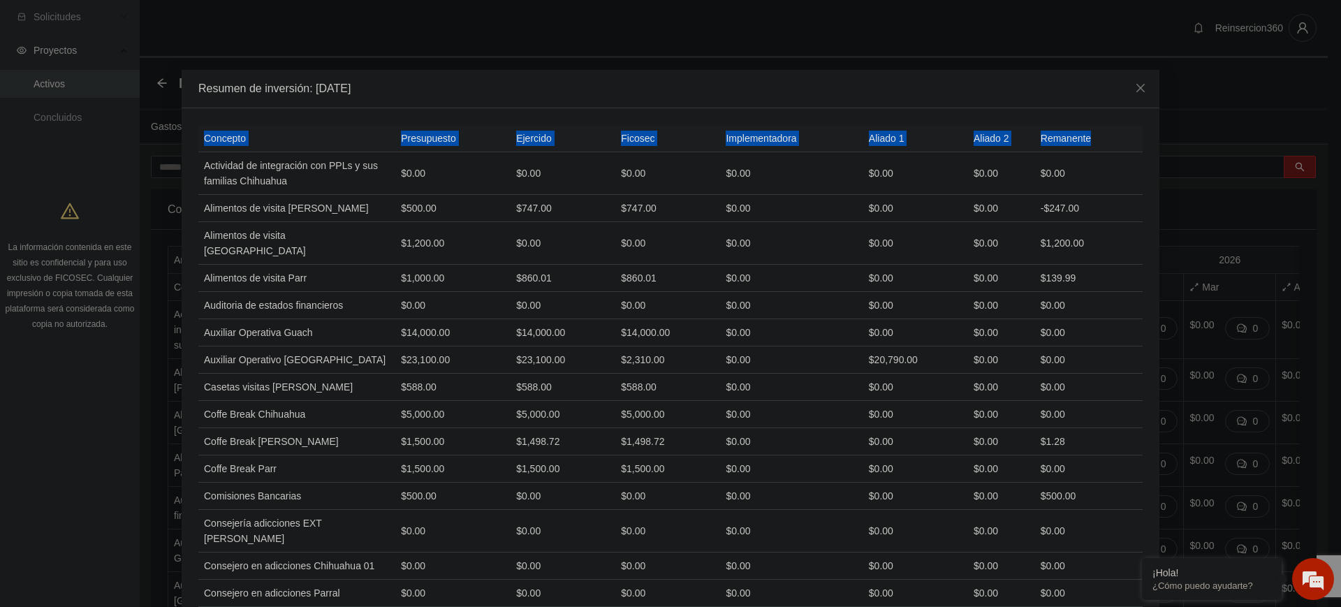
drag, startPoint x: 196, startPoint y: 134, endPoint x: 1116, endPoint y: 131, distance: 919.4
click at [1116, 131] on tr "Concepto Presupuesto Ejercido Ficosec Implementadora Aliado 1 Aliado 2 Remanente" at bounding box center [670, 138] width 945 height 27
copy tr "Concepto Presupuesto Ejercido Ficosec Implementadora Aliado 1 Aliado 2 Remanente"
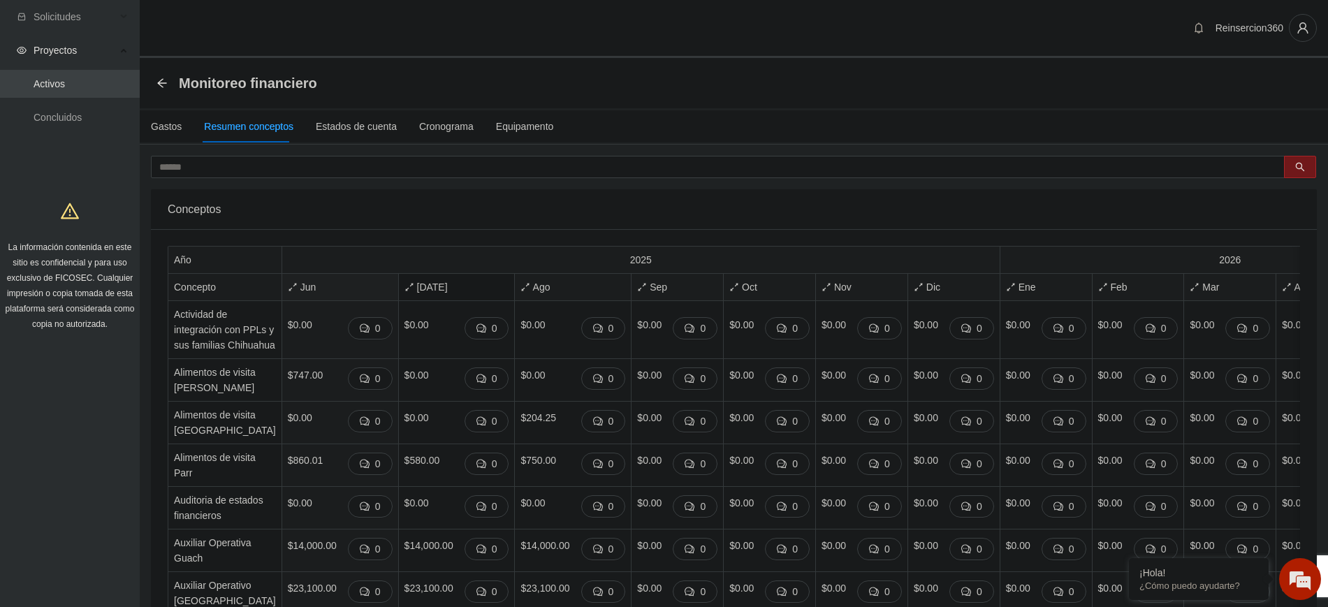
click at [407, 283] on span "Jul" at bounding box center [457, 286] width 105 height 15
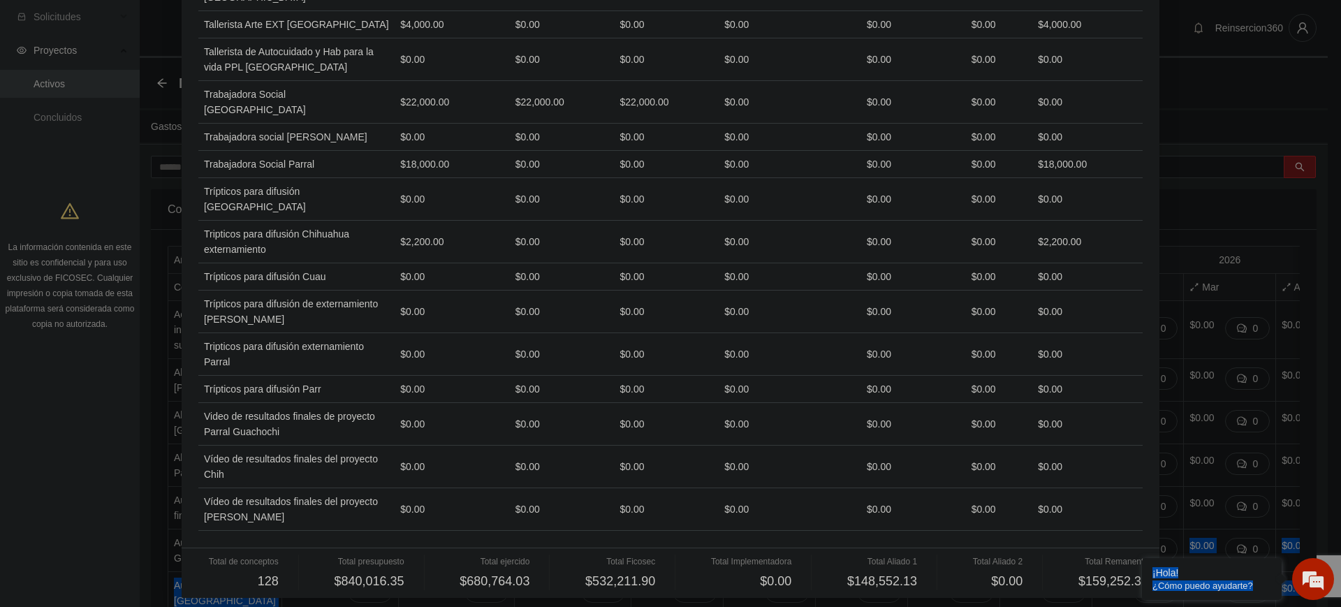
scroll to position [3824, 0]
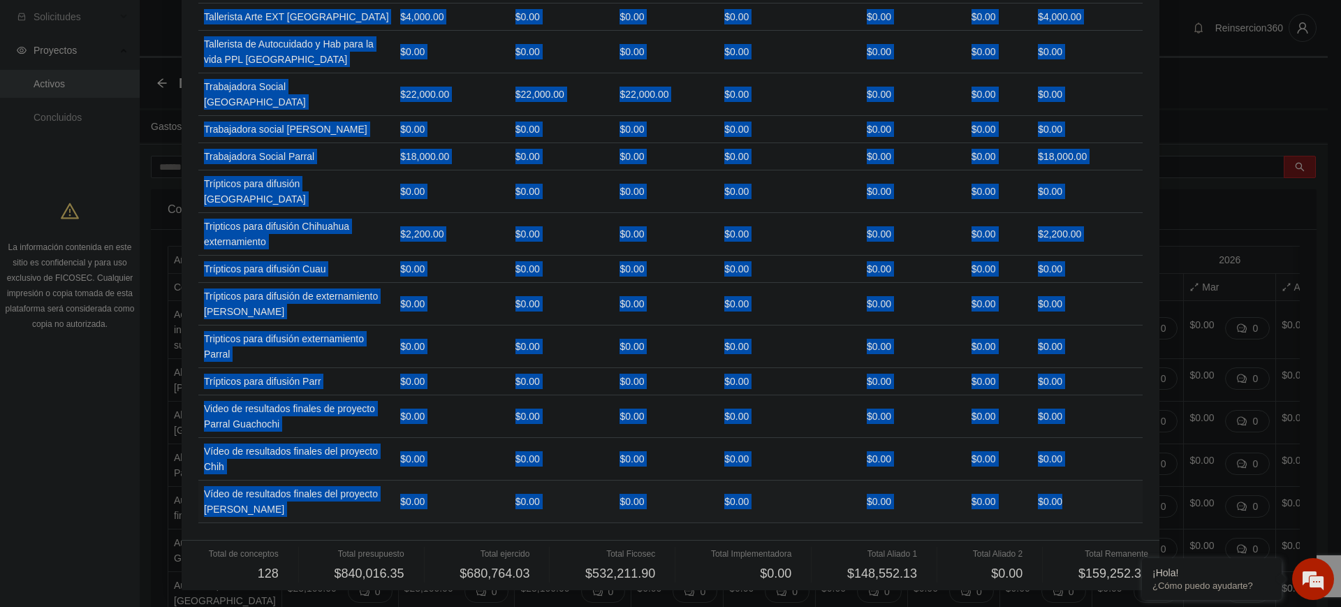
drag, startPoint x: 198, startPoint y: 133, endPoint x: 1075, endPoint y: 493, distance: 947.1
copy table "Concepto Presupuesto Ejercido Ficosec Implementadora Aliado 1 Aliado 2 Remanent…"
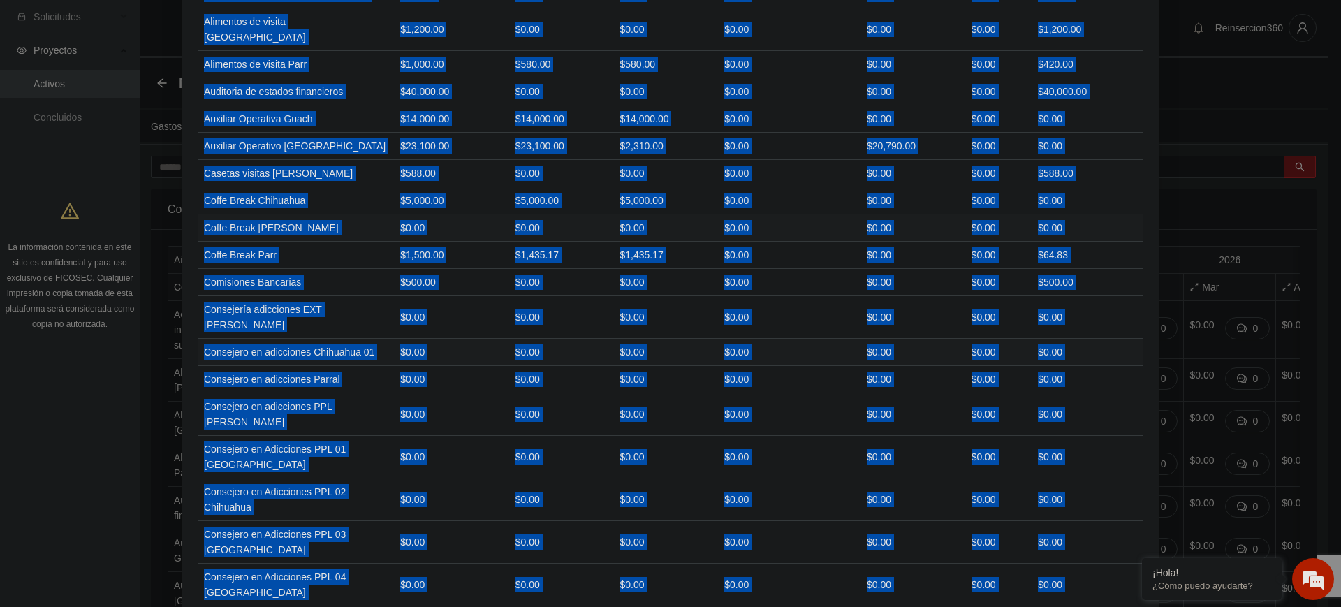
scroll to position [0, 0]
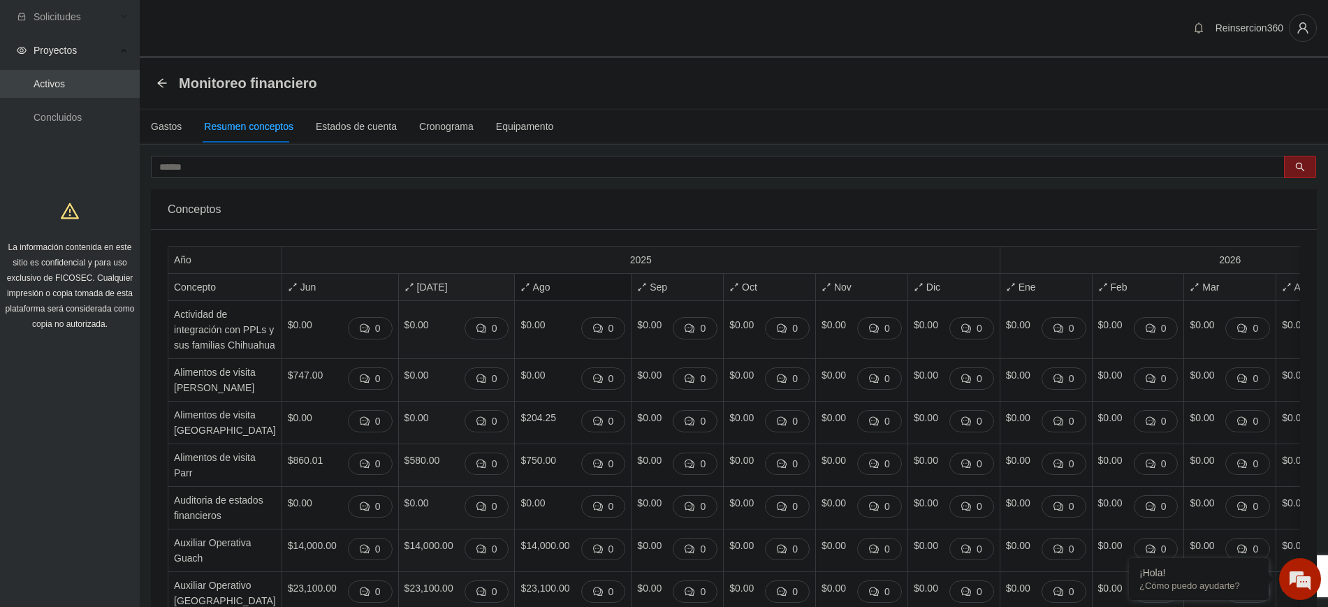
click at [521, 286] on span "Ago" at bounding box center [573, 286] width 105 height 15
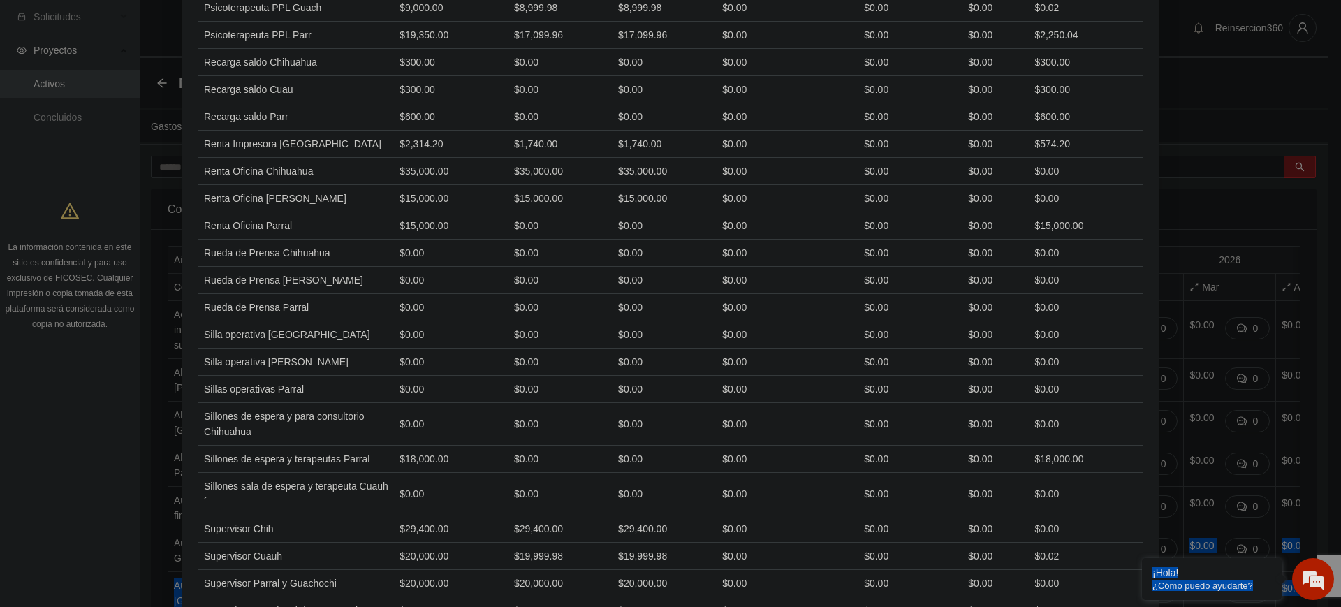
scroll to position [3824, 0]
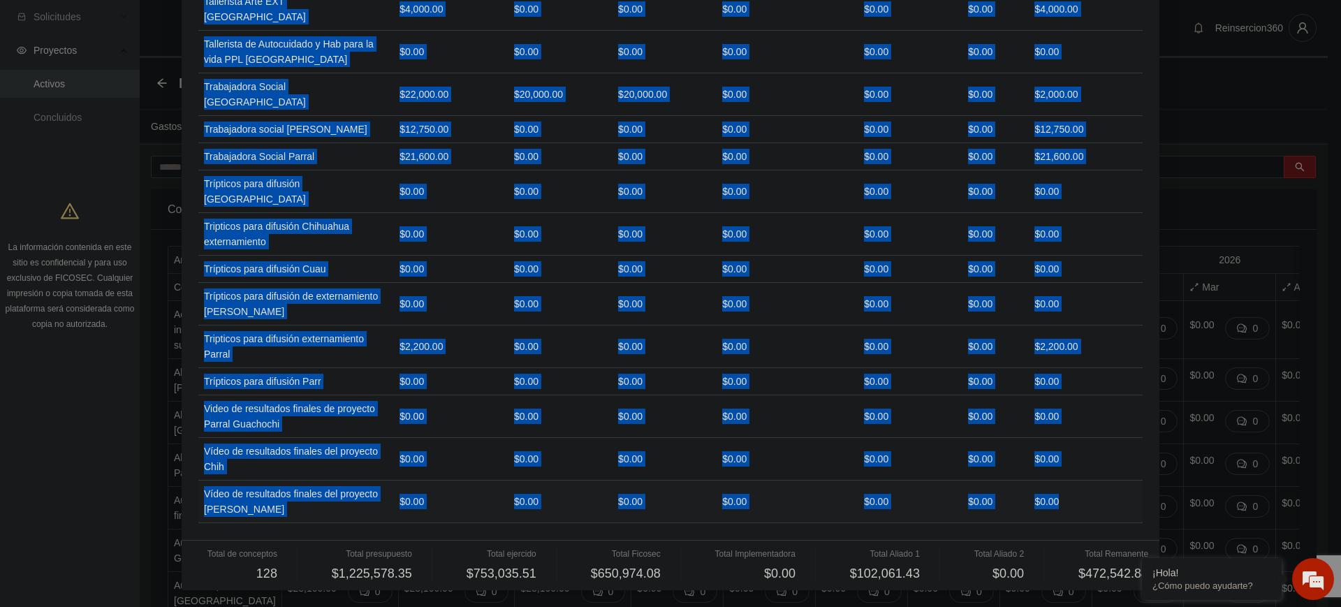
drag, startPoint x: 200, startPoint y: 135, endPoint x: 1060, endPoint y: 507, distance: 937.2
copy table "Concepto Presupuesto Ejercido Ficosec Implementadora Aliado 1 Aliado 2 Remanent…"
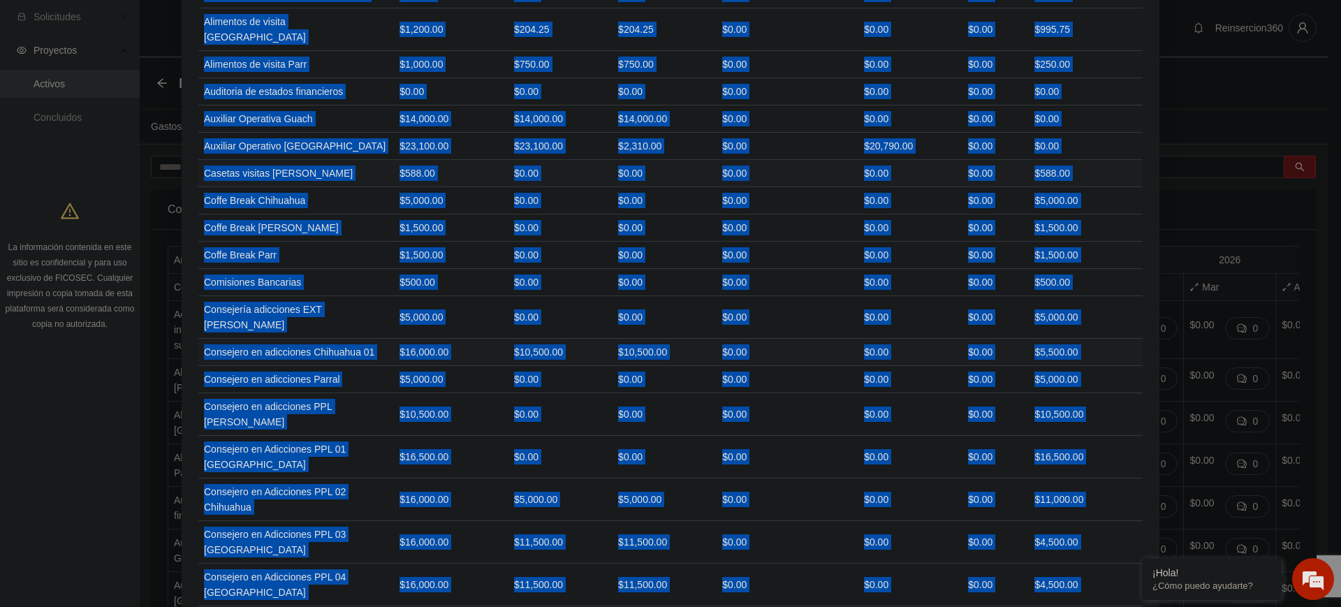
scroll to position [0, 0]
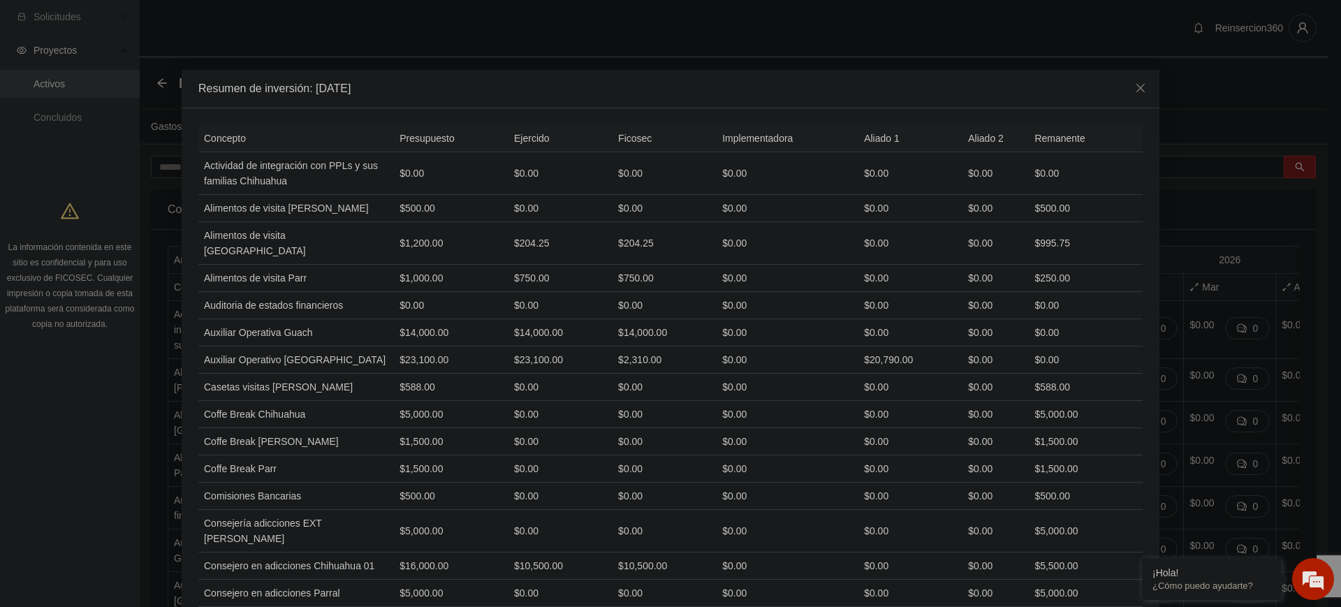
click at [629, 89] on div "Resumen de inversión: Agosto 2025" at bounding box center [670, 88] width 945 height 15
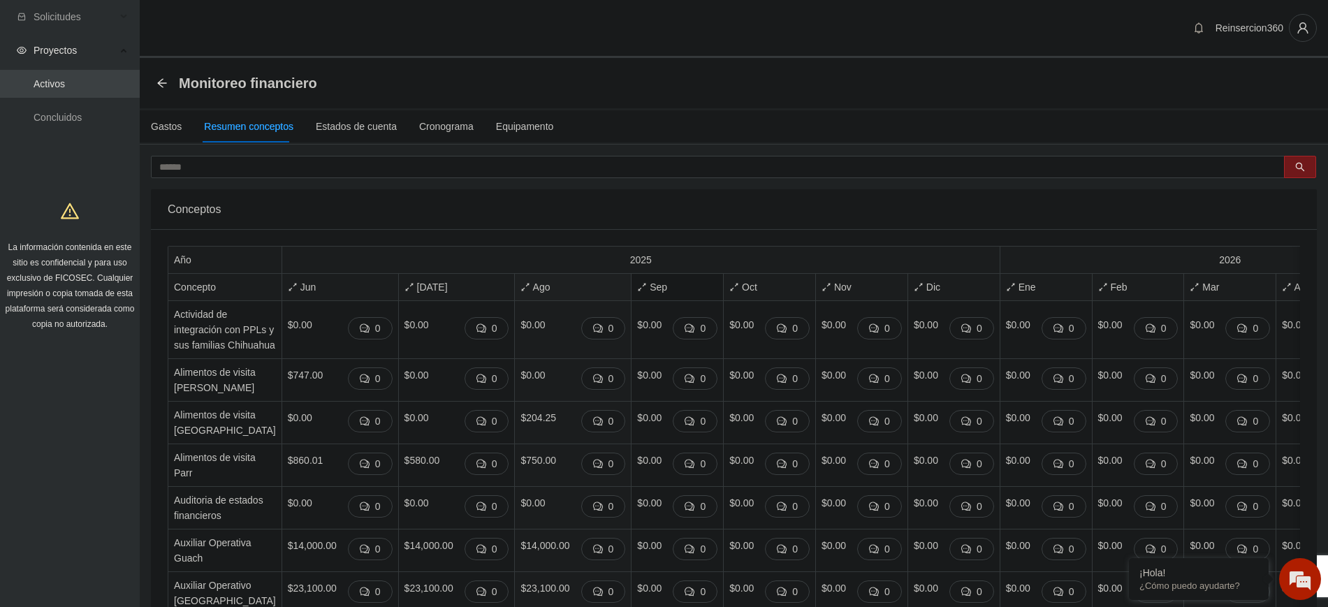
click at [637, 288] on span "Sep" at bounding box center [677, 286] width 80 height 15
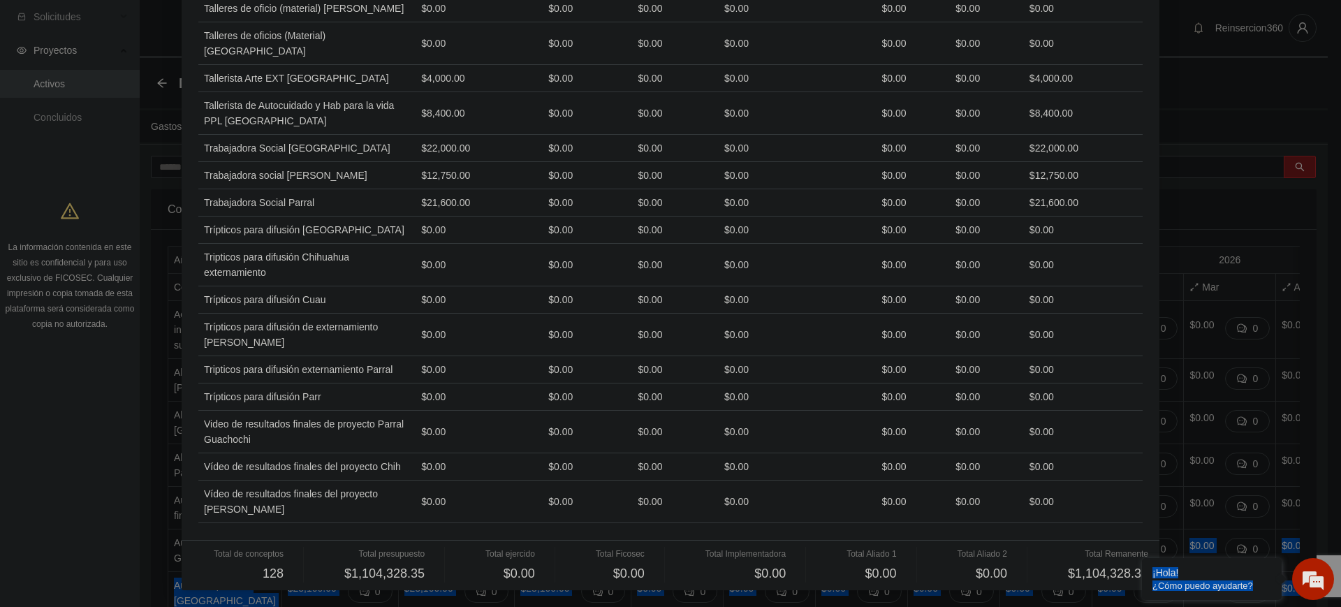
scroll to position [3670, 0]
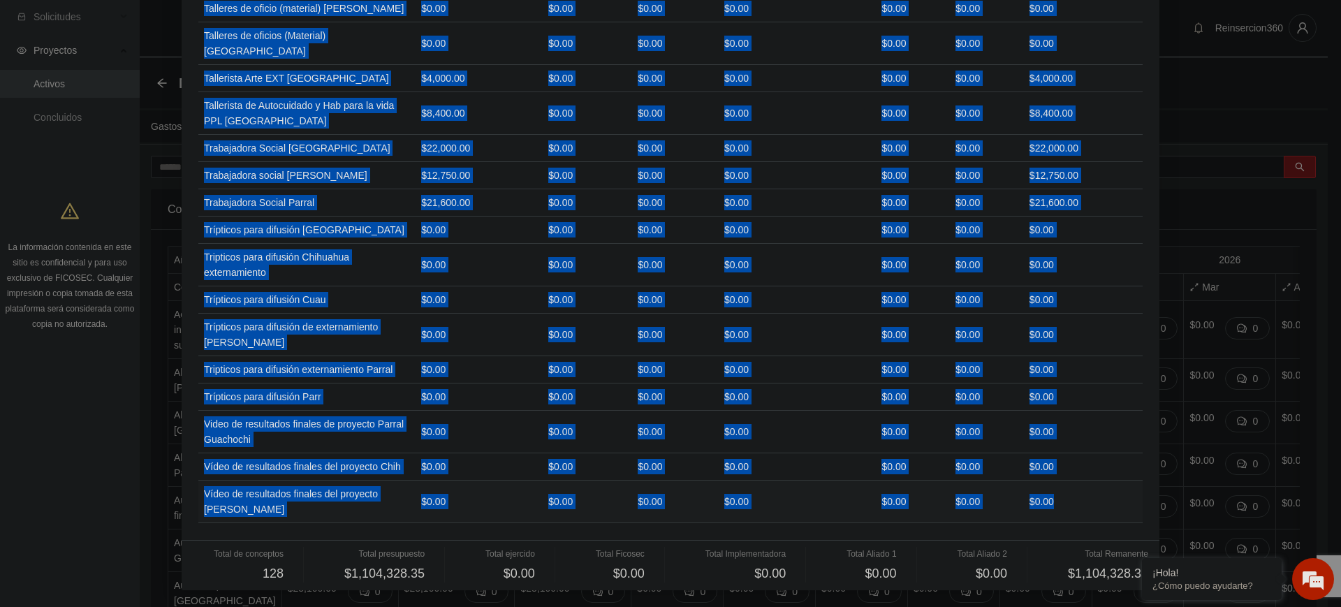
drag, startPoint x: 199, startPoint y: 139, endPoint x: 1061, endPoint y: 495, distance: 932.0
copy table "Concepto Presupuesto Ejercido Ficosec Implementadora Aliado 1 Aliado 2 Remanent…"
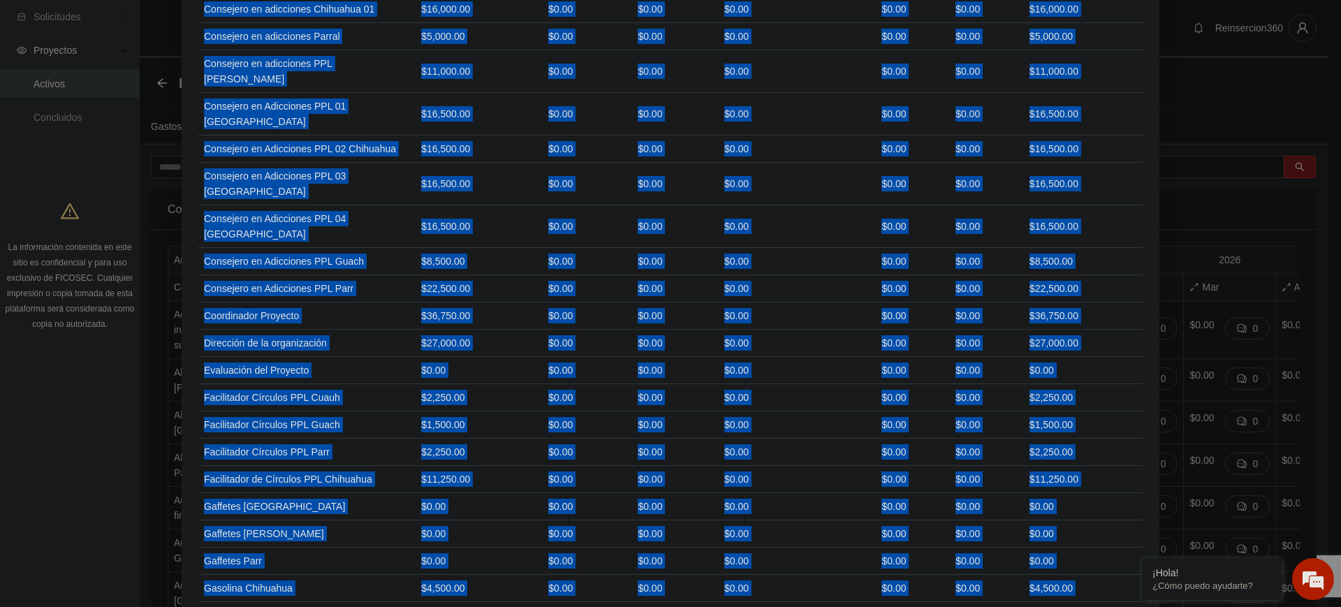
scroll to position [0, 0]
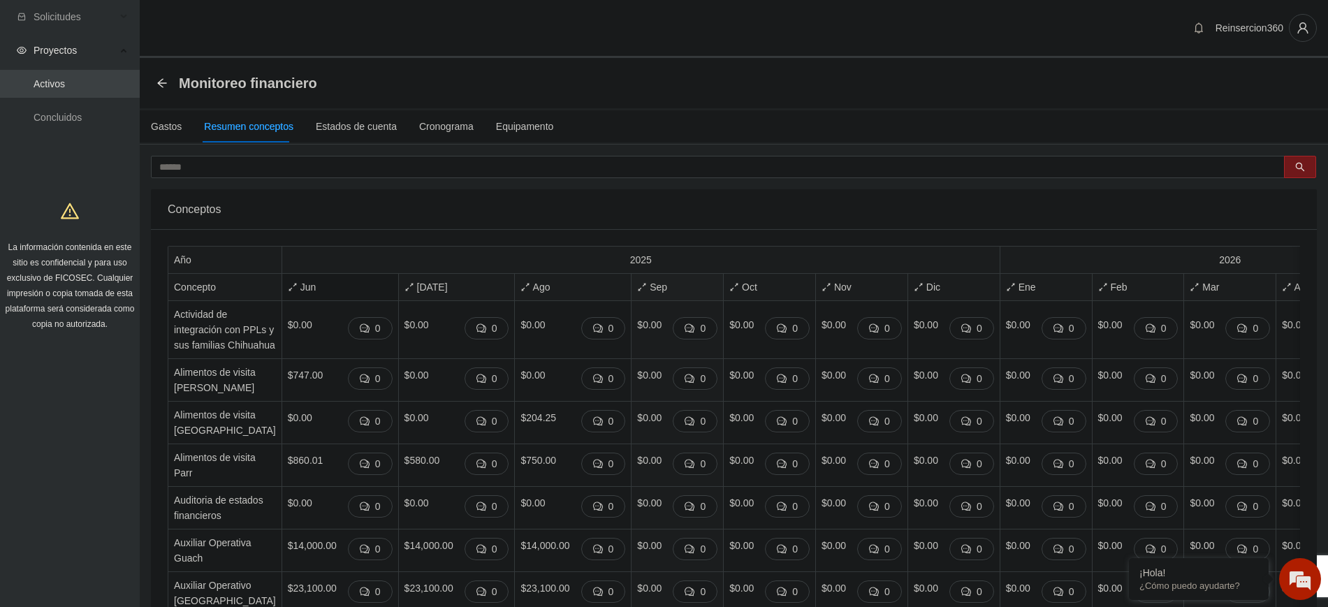
click at [293, 284] on span "Jun" at bounding box center [340, 286] width 105 height 15
click at [159, 76] on div "Monitoreo financiero" at bounding box center [241, 83] width 169 height 22
click at [159, 80] on icon "arrow-left" at bounding box center [162, 83] width 11 height 11
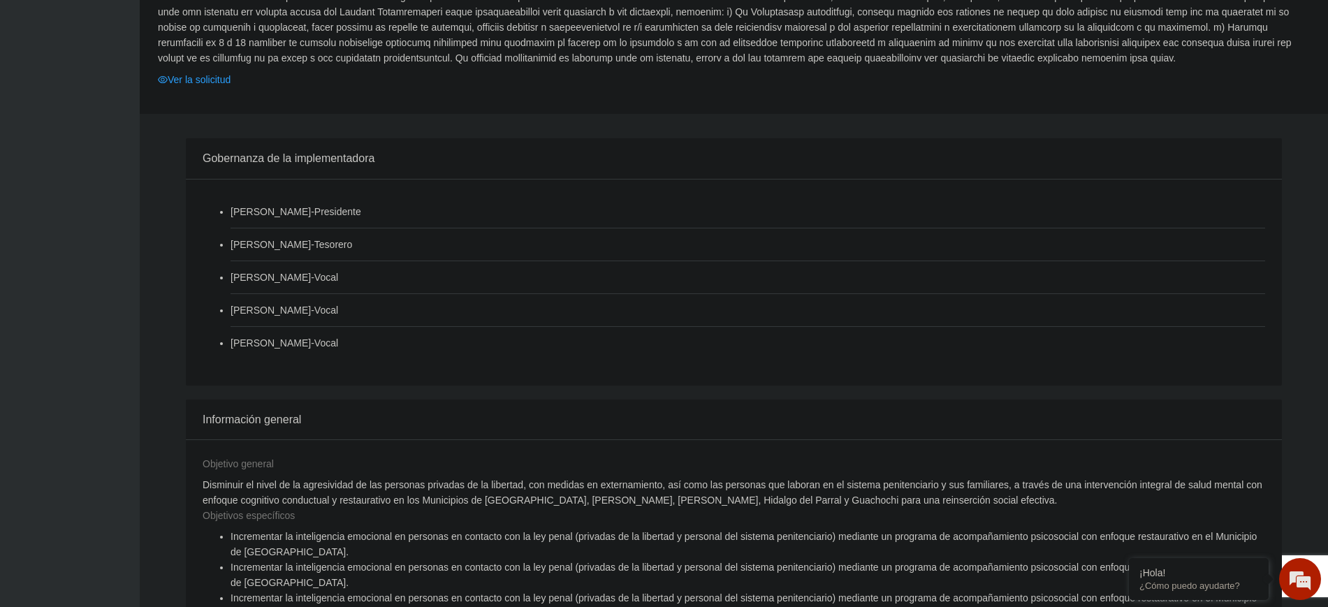
scroll to position [1281, 0]
click at [212, 73] on link "Ver la solicitud" at bounding box center [194, 80] width 73 height 15
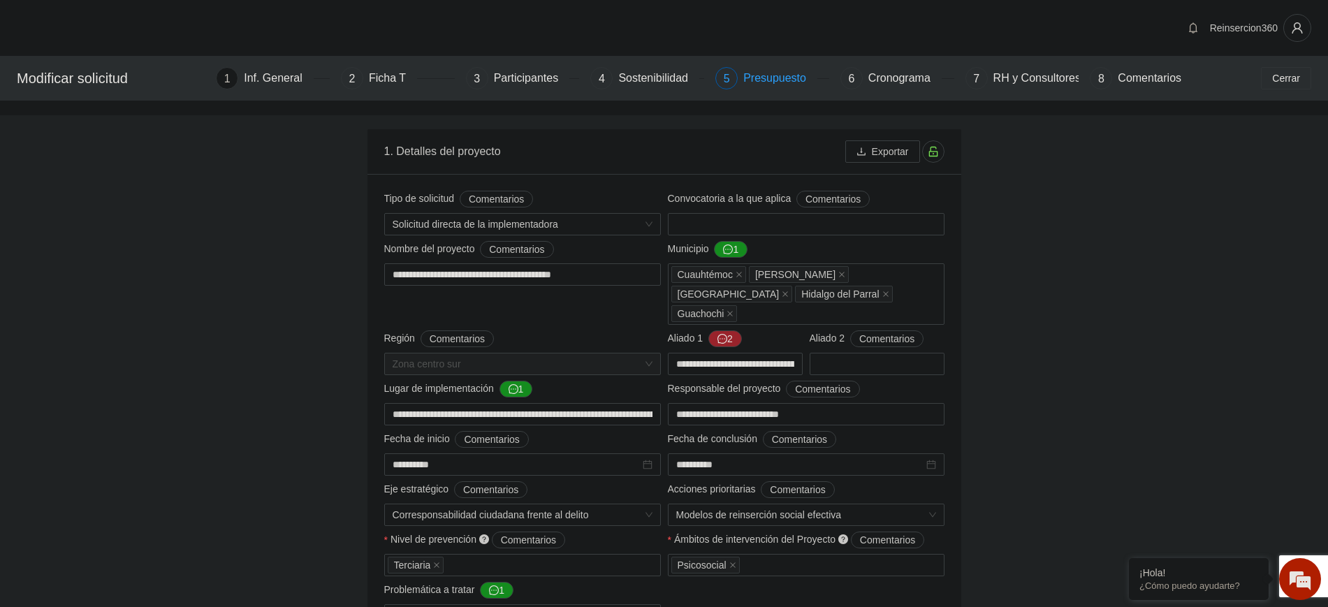
click at [751, 80] on div "Presupuesto" at bounding box center [780, 78] width 74 height 22
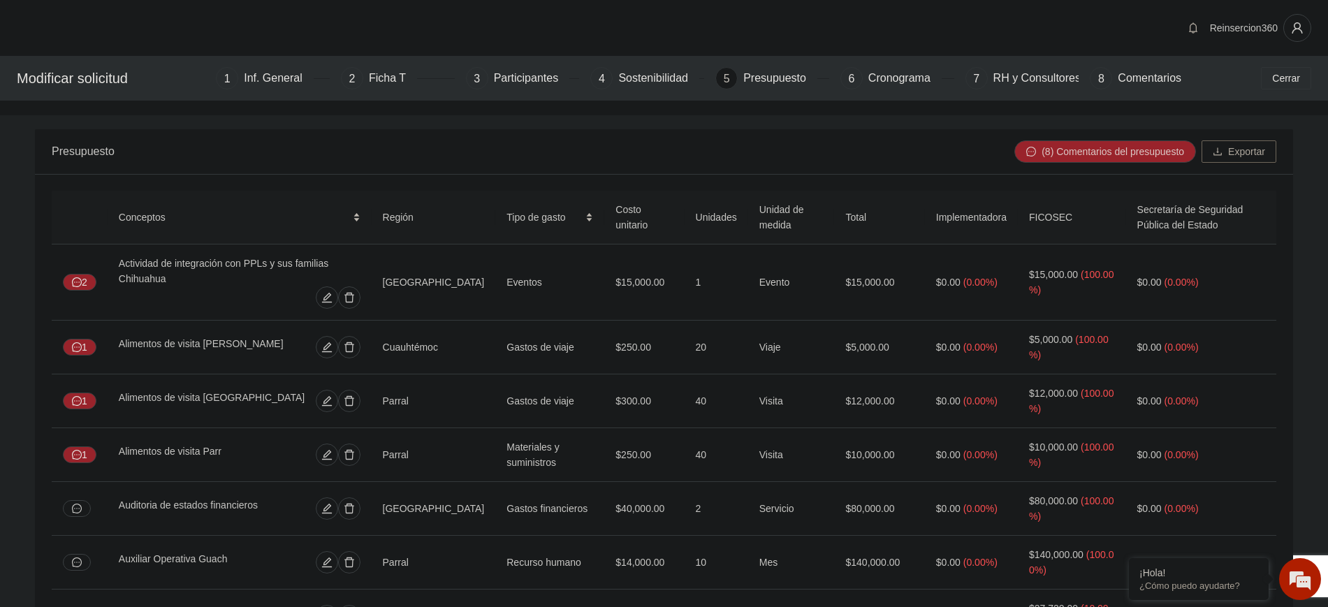
click at [1232, 147] on span "Exportar" at bounding box center [1246, 151] width 37 height 15
click at [1285, 80] on span "Cerrar" at bounding box center [1286, 78] width 28 height 15
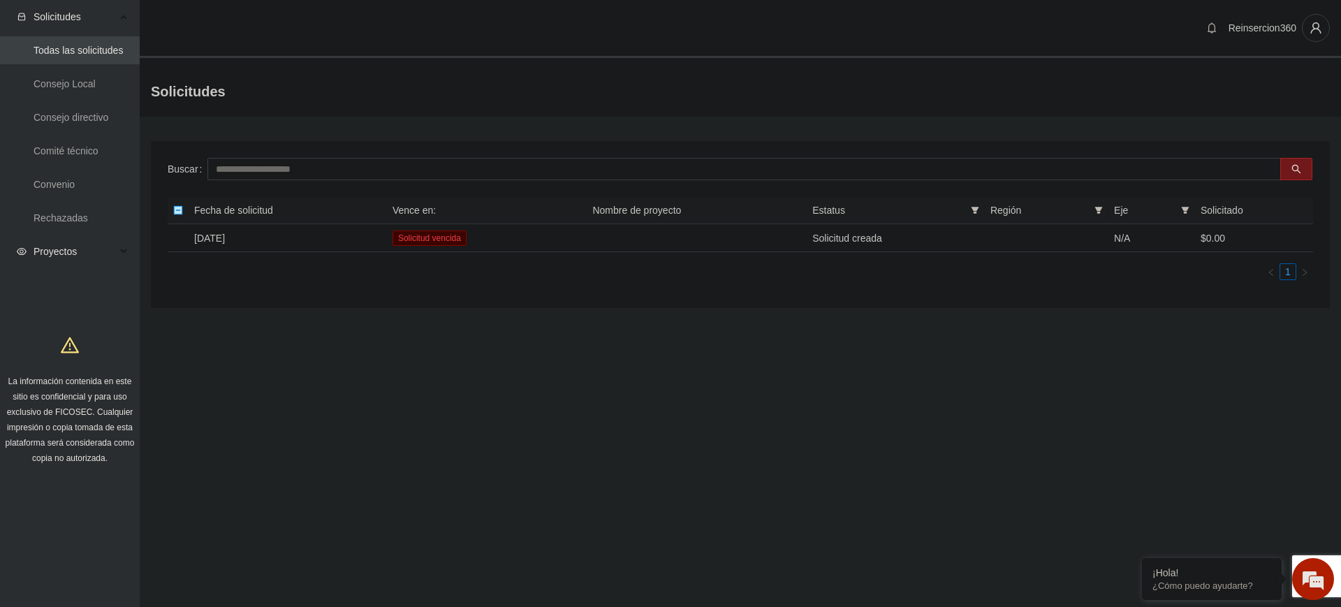
click at [85, 249] on span "Proyectos" at bounding box center [75, 252] width 82 height 28
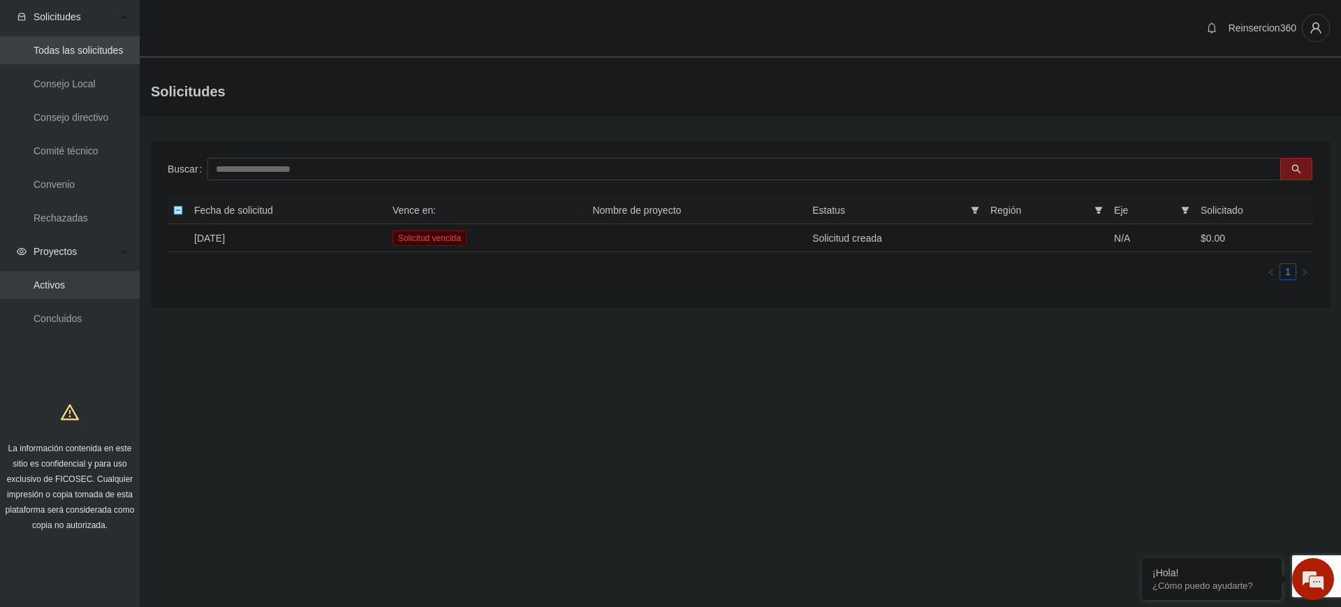
click at [65, 281] on link "Activos" at bounding box center [49, 284] width 31 height 11
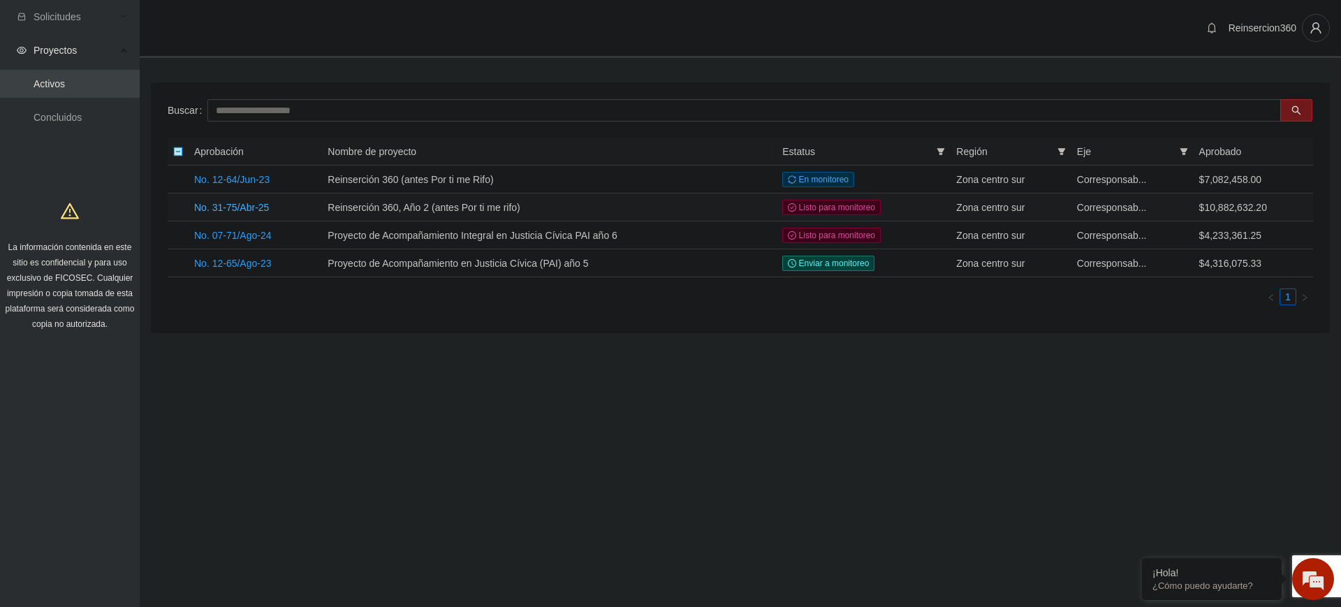
click at [265, 209] on link "No. 31-75/Abr-25" at bounding box center [231, 207] width 75 height 11
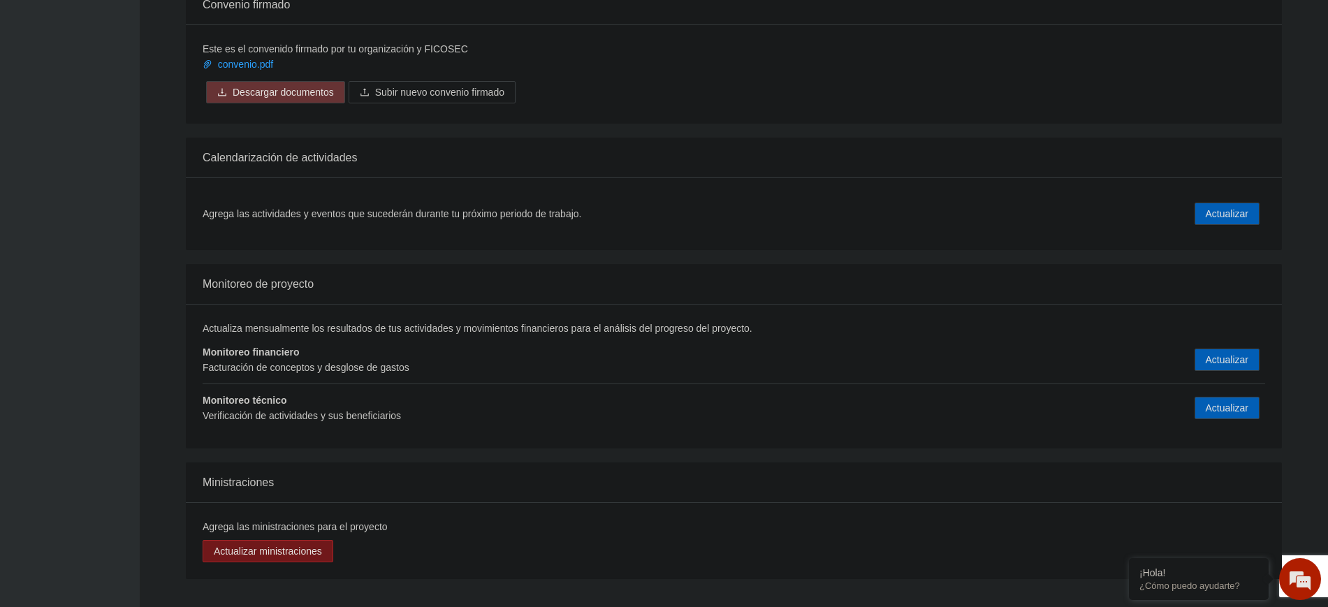
scroll to position [2014, 0]
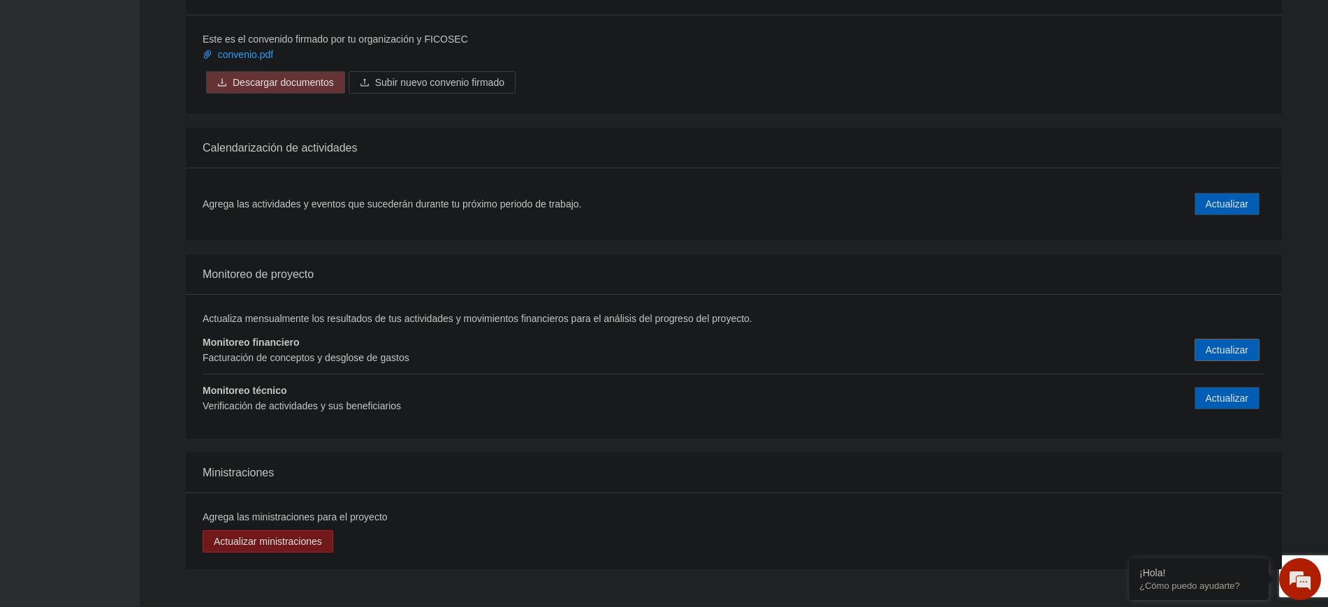
click at [1238, 343] on button "Actualizar" at bounding box center [1227, 350] width 65 height 22
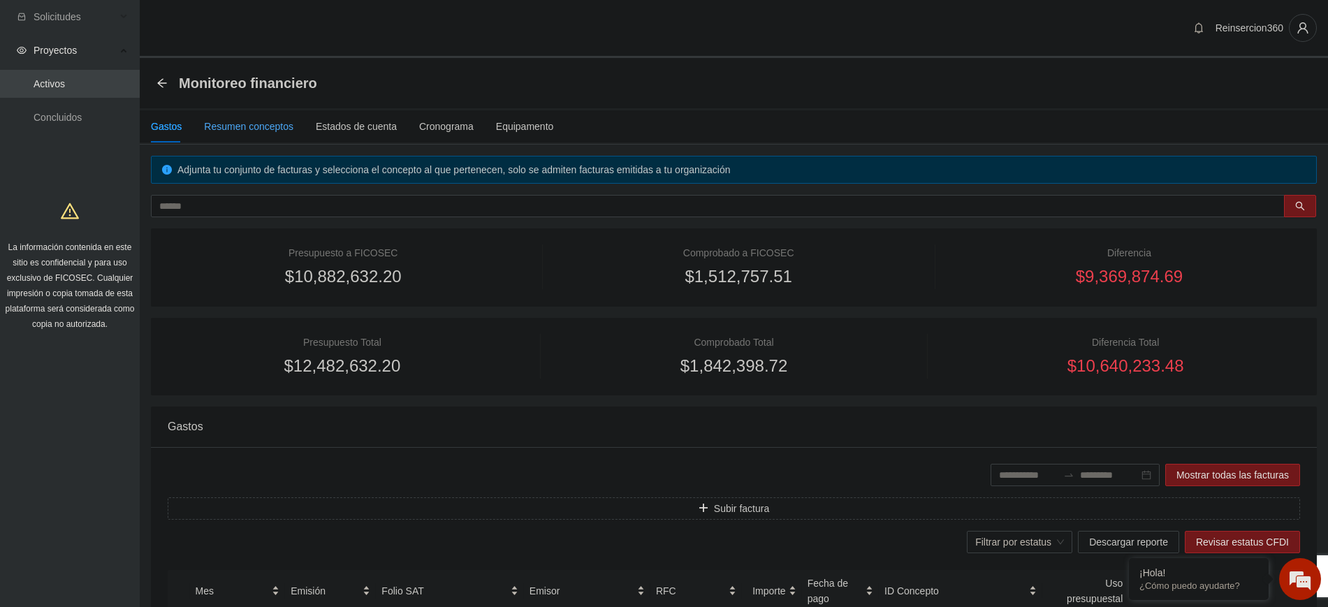
click at [271, 133] on div "Resumen conceptos" at bounding box center [248, 126] width 89 height 15
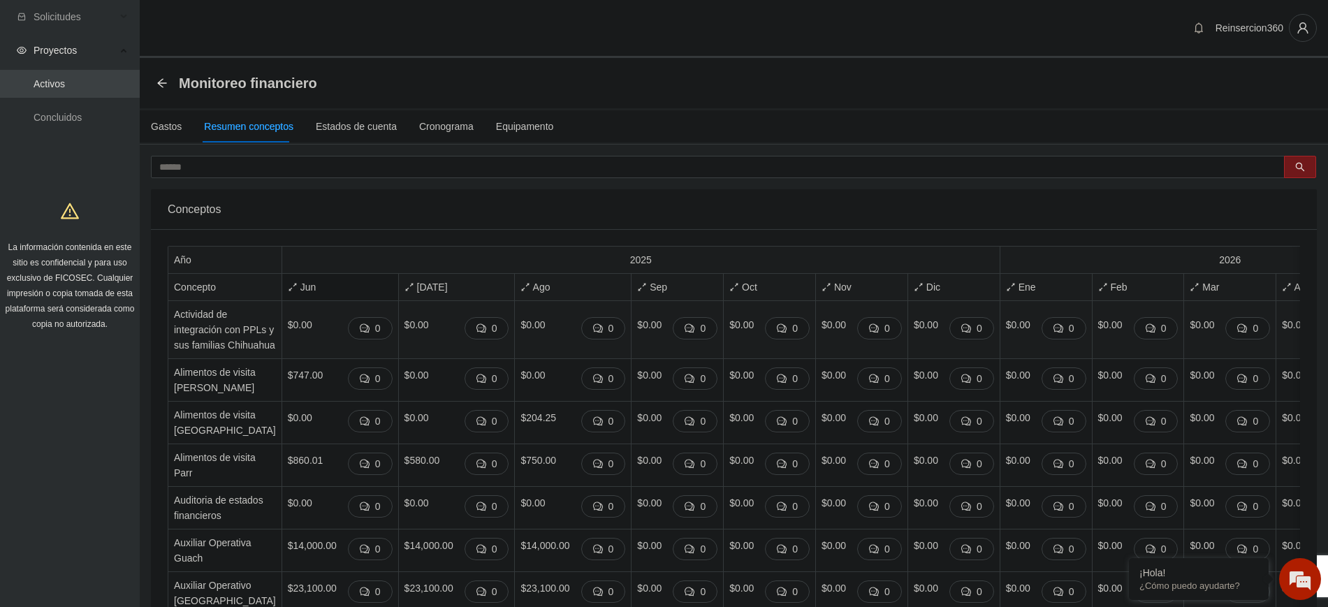
click at [321, 293] on span "Jun" at bounding box center [340, 286] width 105 height 15
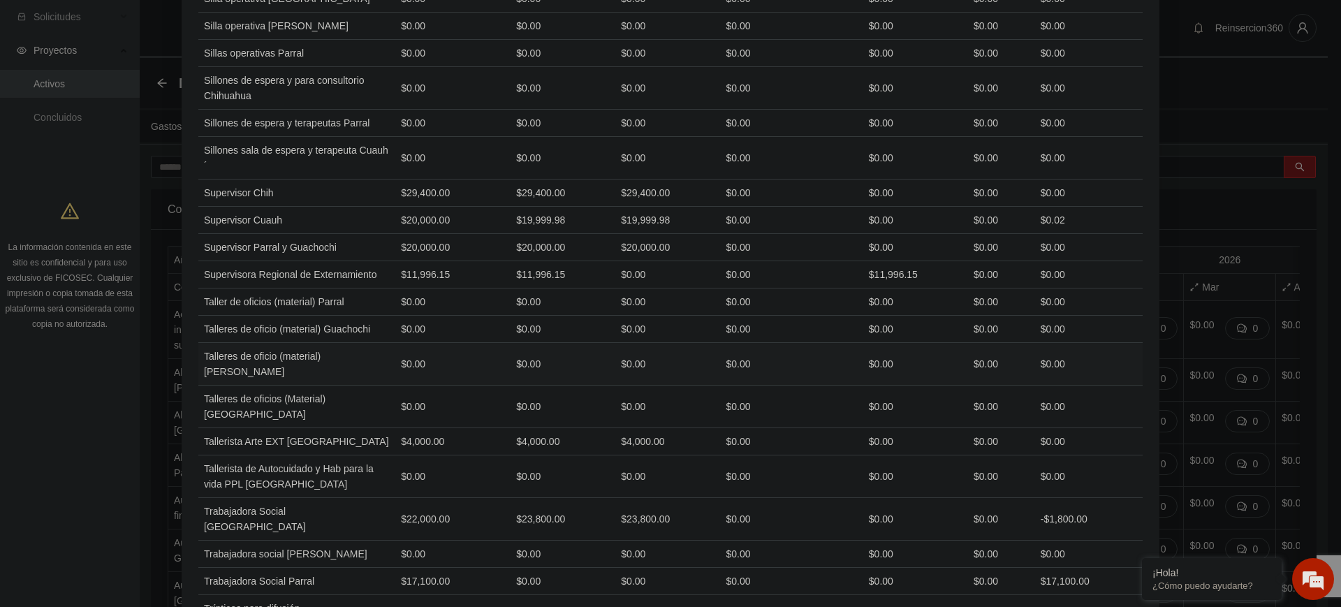
scroll to position [3824, 0]
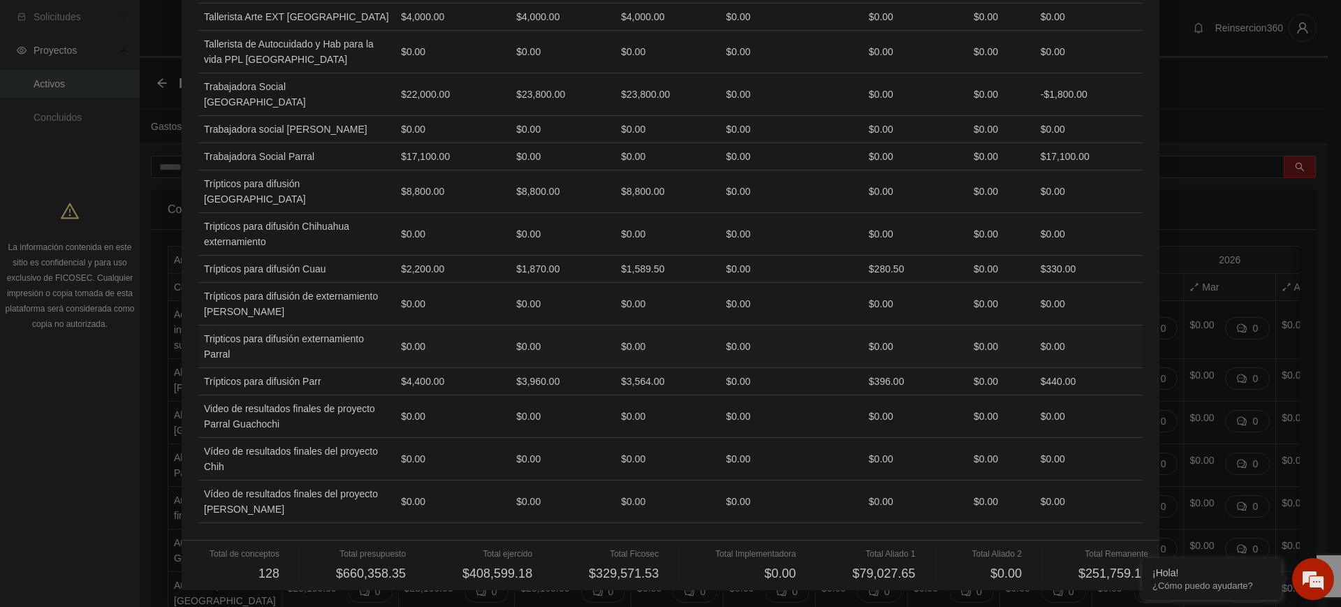
click at [1115, 351] on td "$0.00" at bounding box center [1089, 347] width 108 height 43
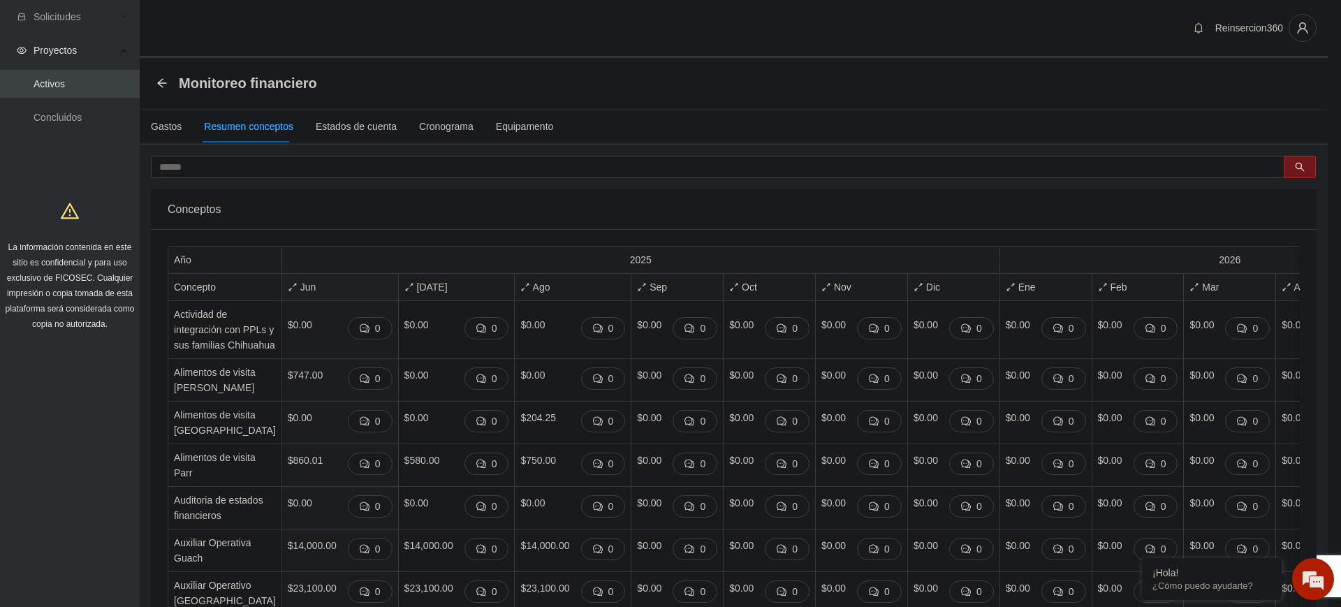
scroll to position [3754, 0]
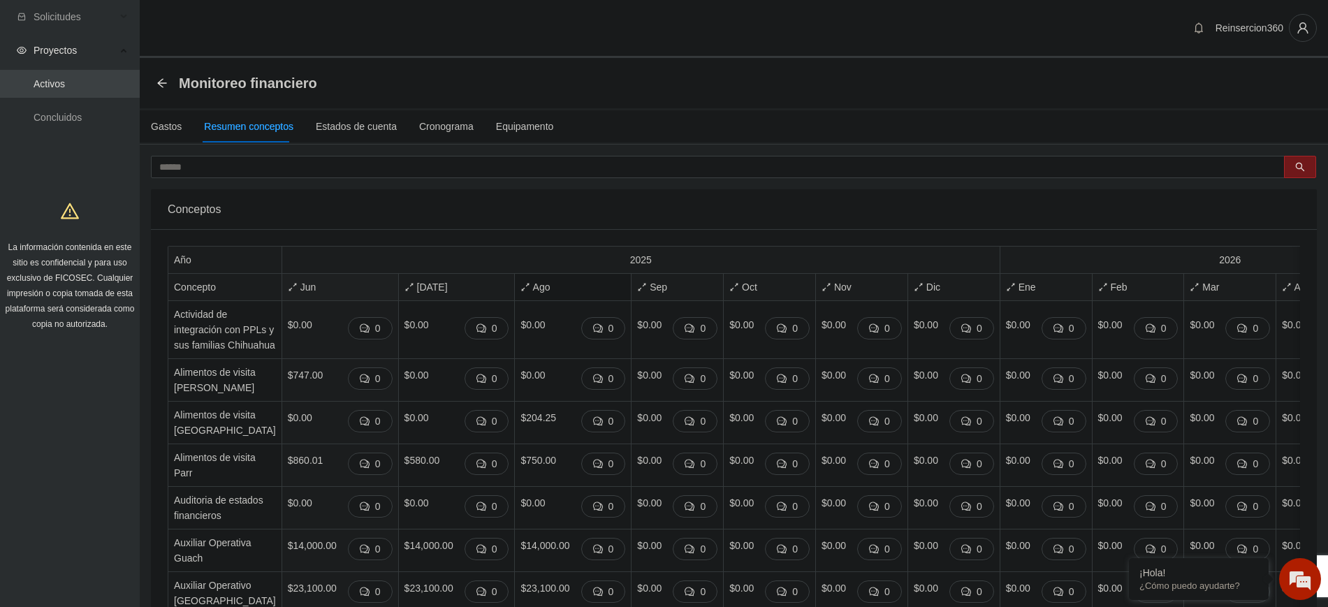
click at [521, 291] on span "Ago" at bounding box center [573, 286] width 105 height 15
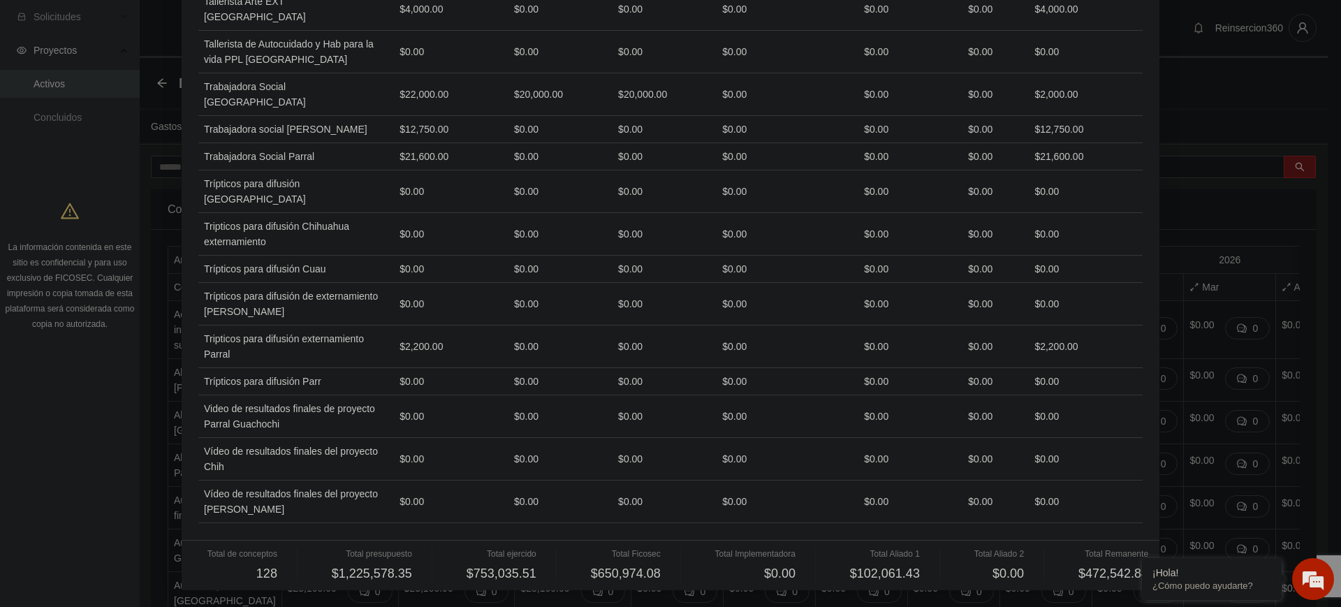
scroll to position [0, 0]
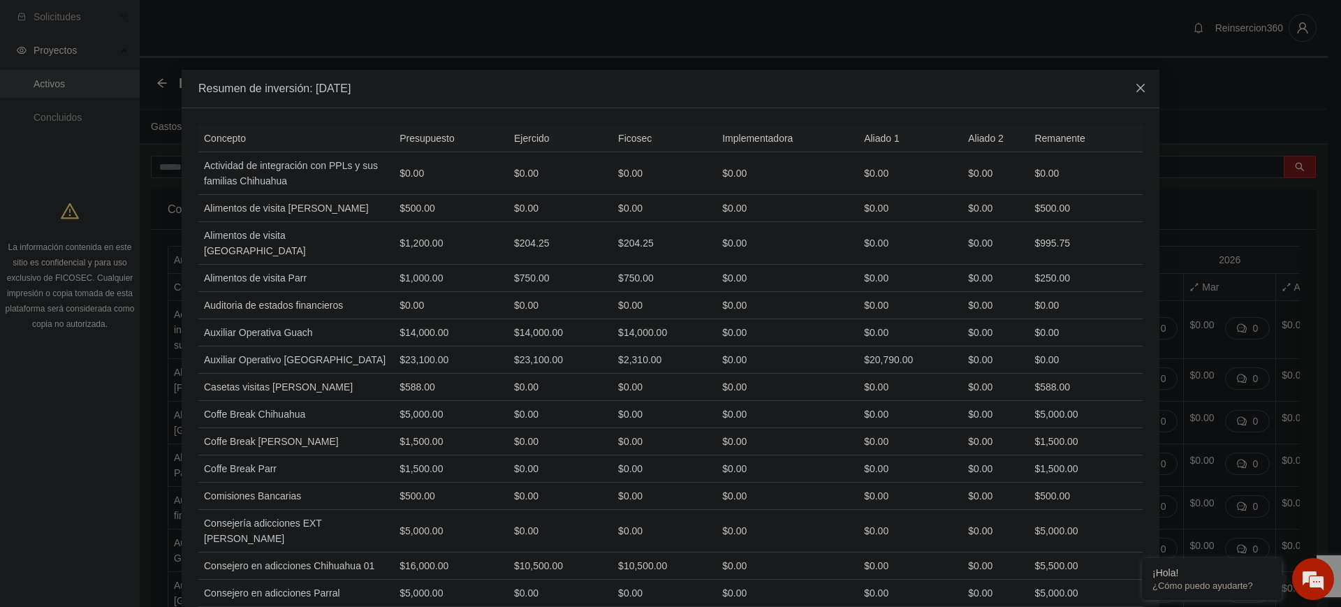
click at [1124, 87] on span "Close" at bounding box center [1141, 89] width 38 height 38
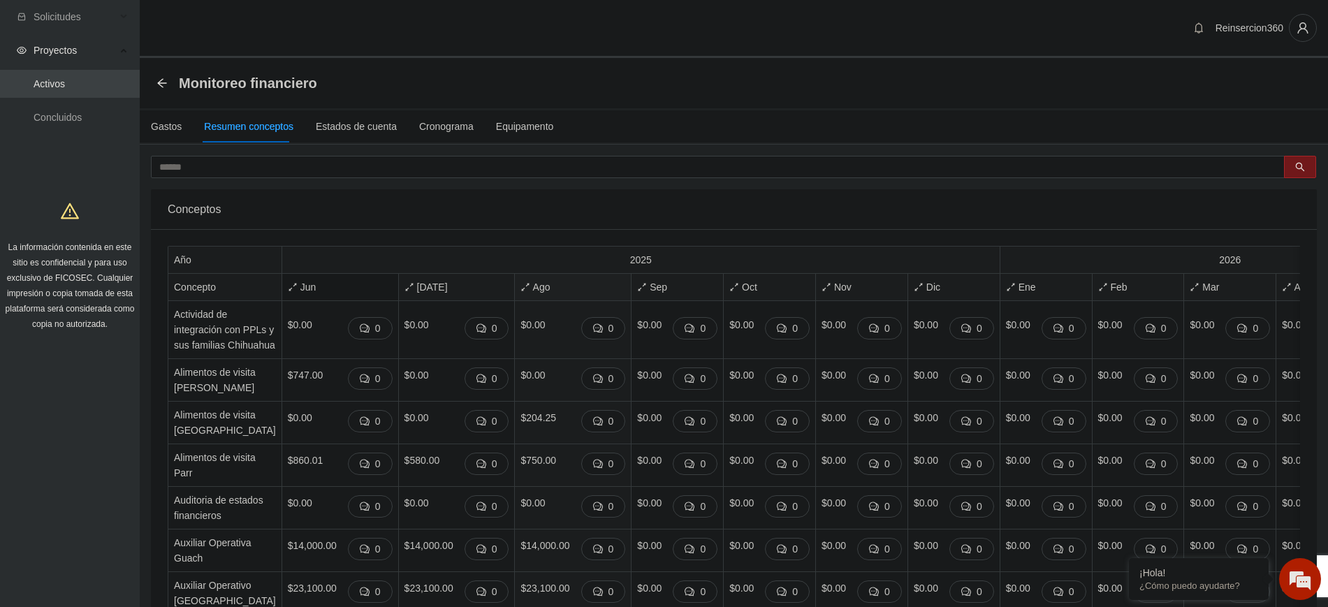
click at [293, 280] on span "Jun" at bounding box center [340, 286] width 105 height 15
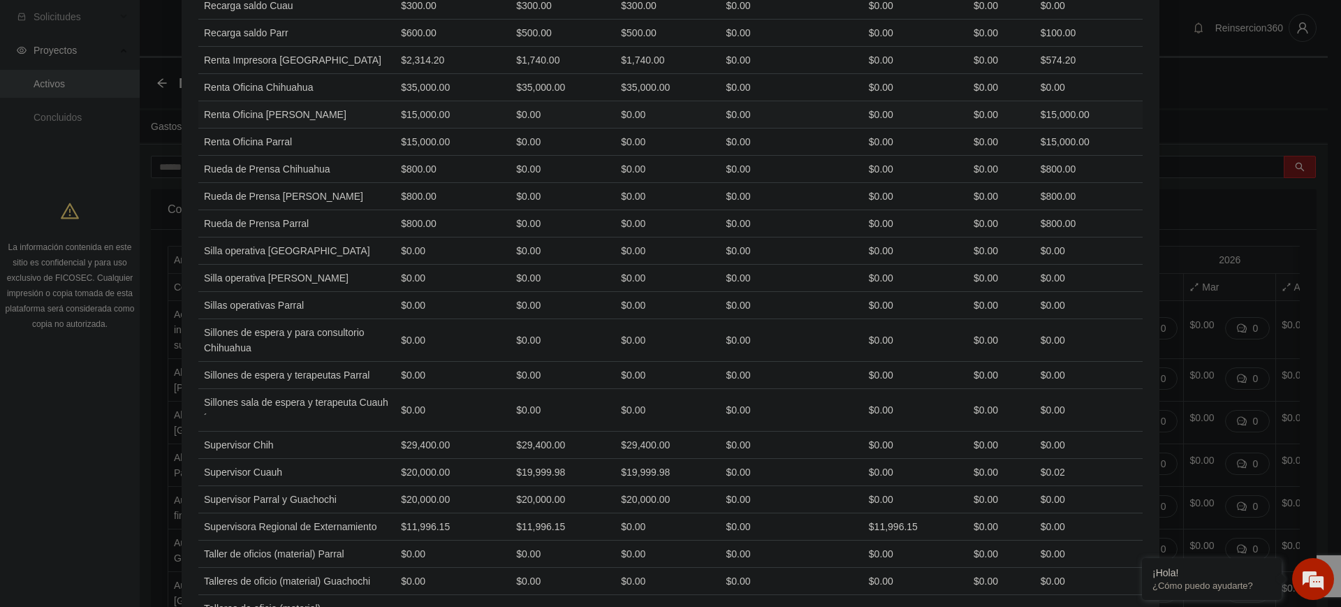
scroll to position [2077, 0]
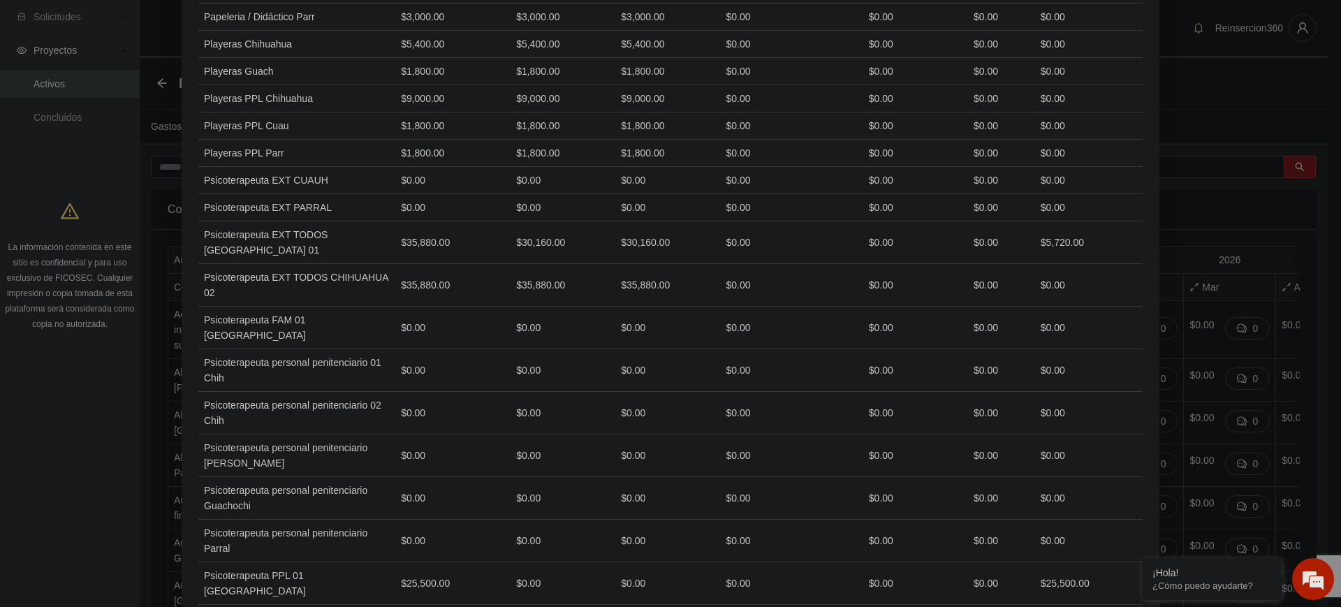
click at [1207, 212] on div "Resumen de inversión: Junio 2025 Concepto Presupuesto Ejercido Ficosec Implemen…" at bounding box center [670, 303] width 1341 height 607
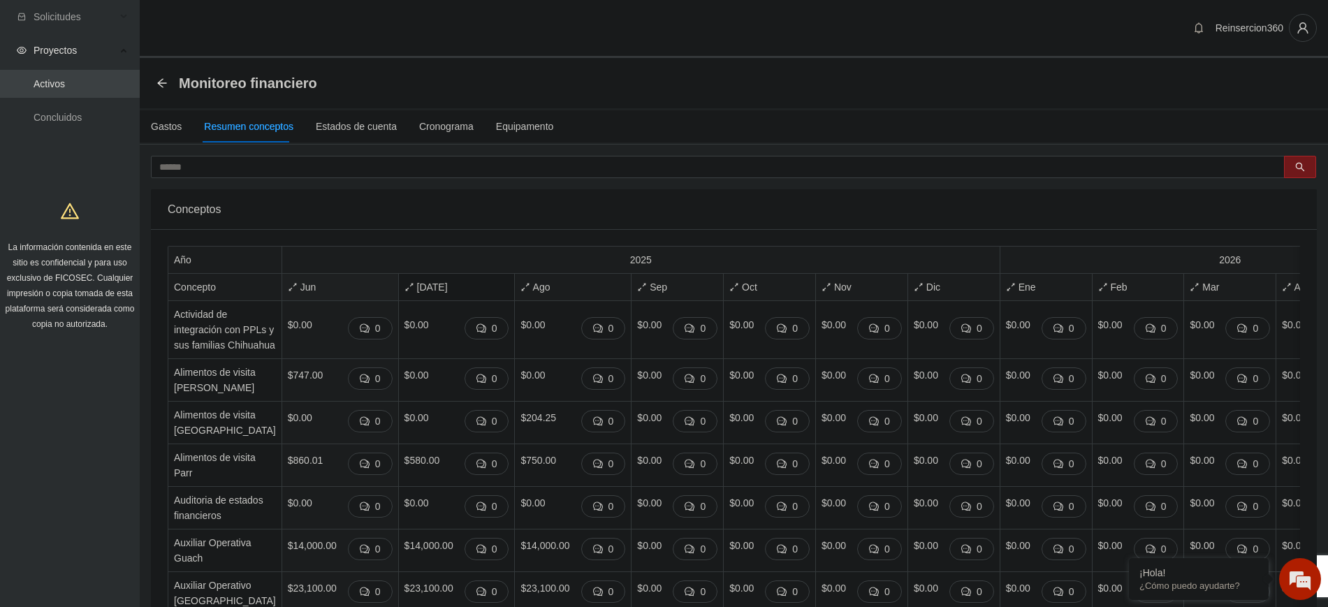
click at [406, 290] on span "Jul" at bounding box center [457, 286] width 105 height 15
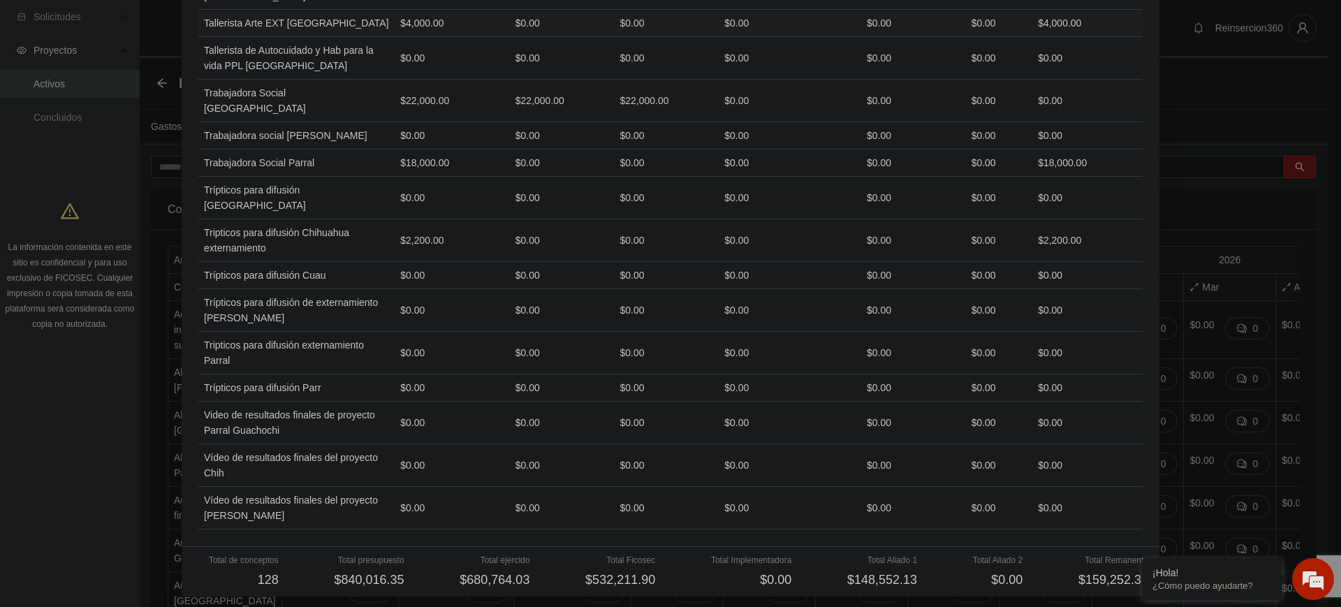
scroll to position [3824, 0]
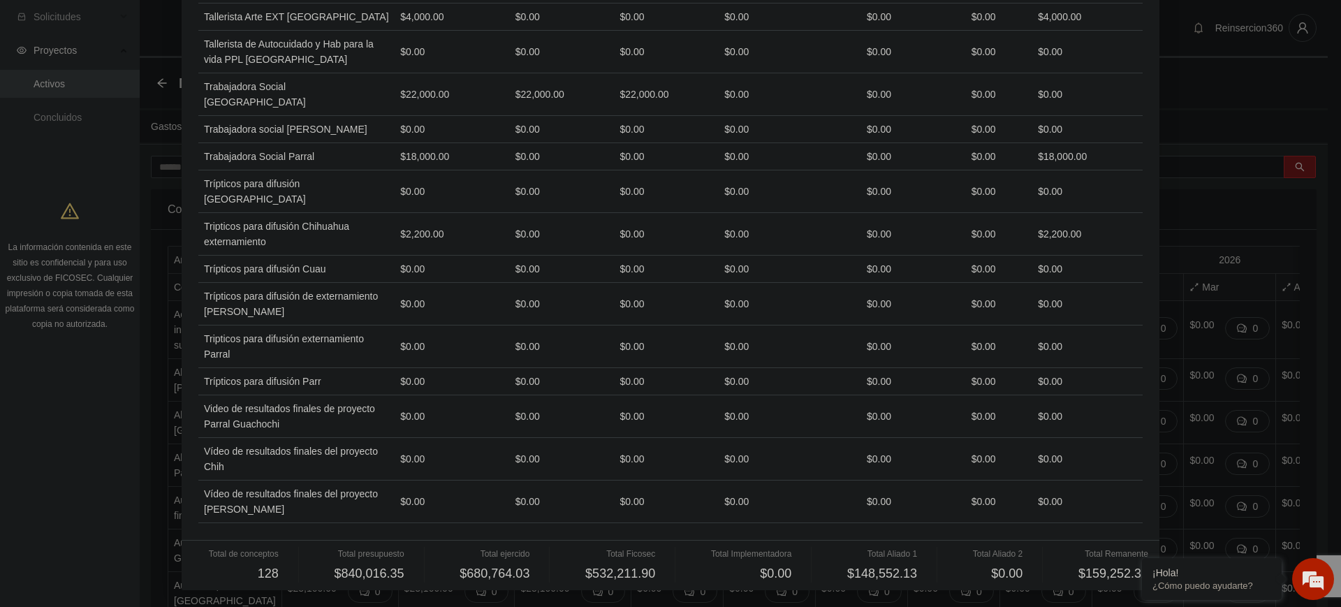
click at [159, 523] on div "Resumen de inversión: Julio 2025 Concepto Presupuesto Ejercido Ficosec Implemen…" at bounding box center [670, 303] width 1341 height 607
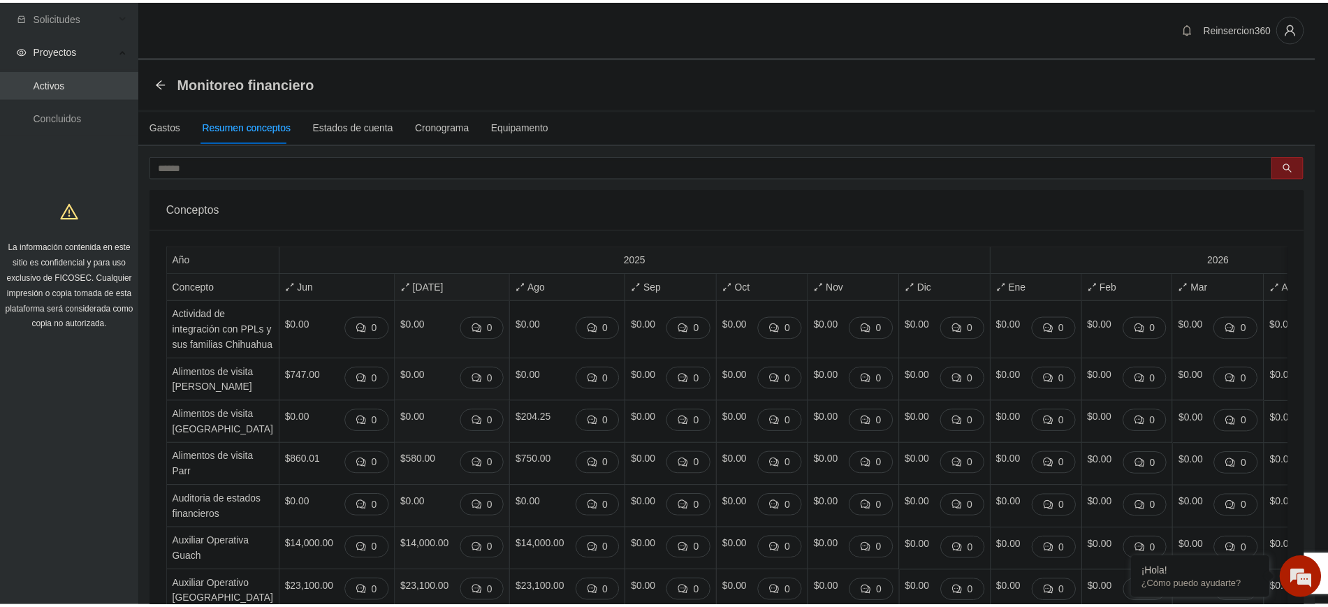
scroll to position [3754, 0]
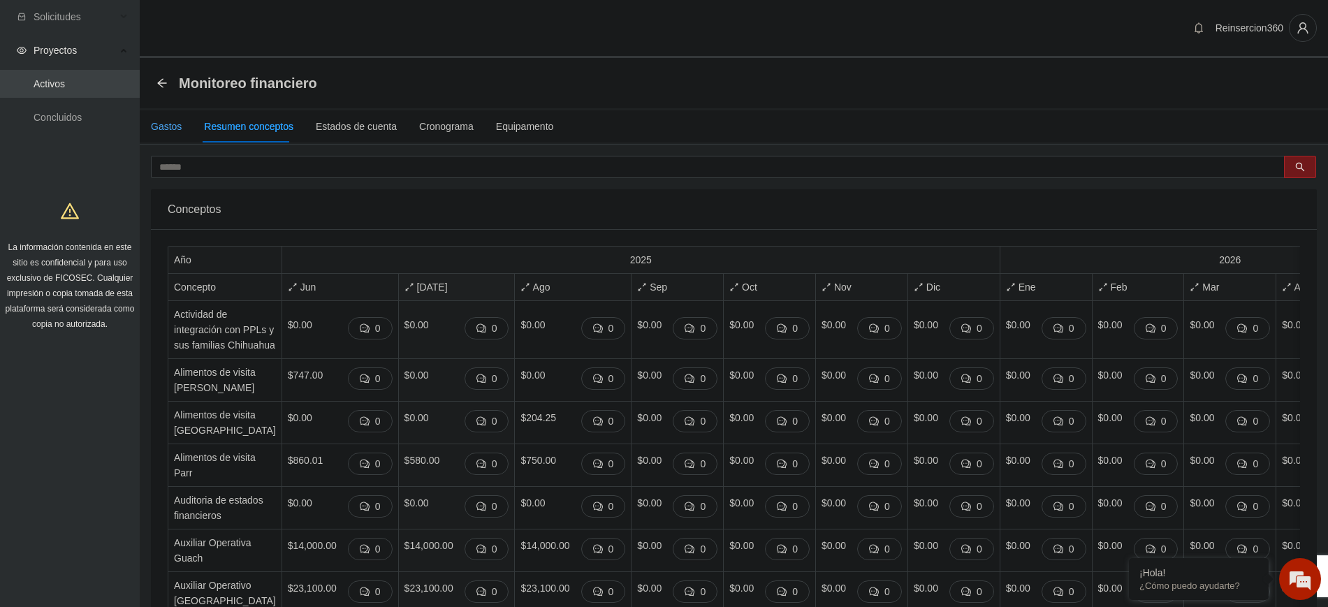
click at [166, 127] on div "Gastos" at bounding box center [166, 126] width 31 height 15
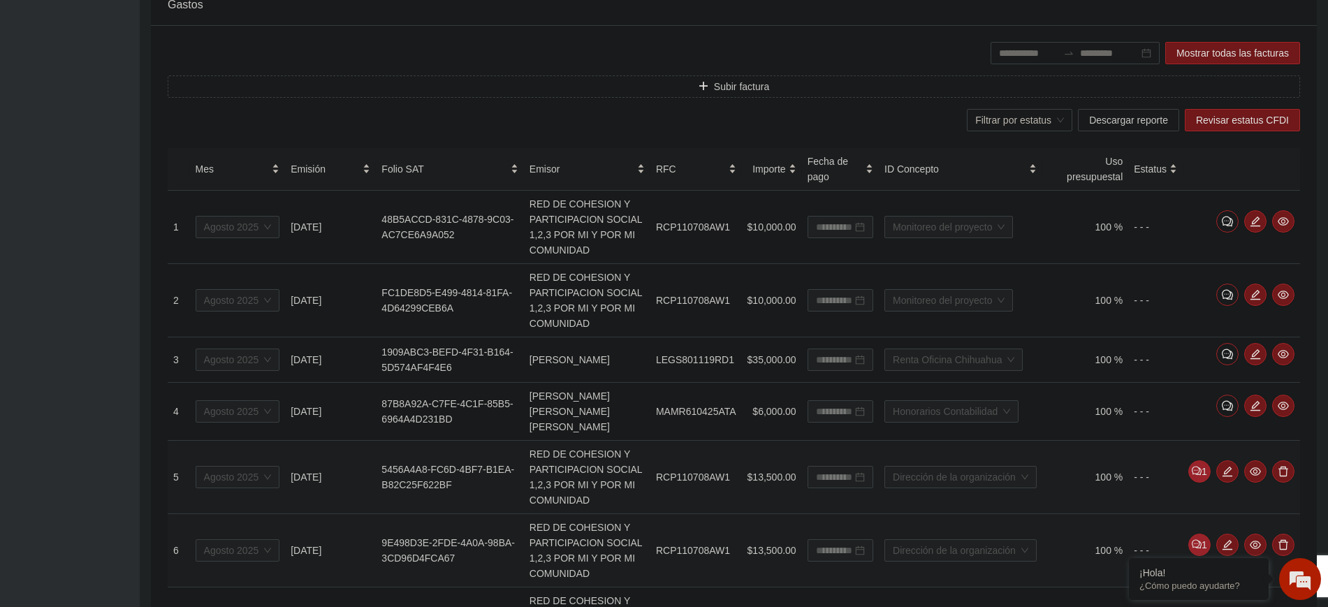
scroll to position [0, 0]
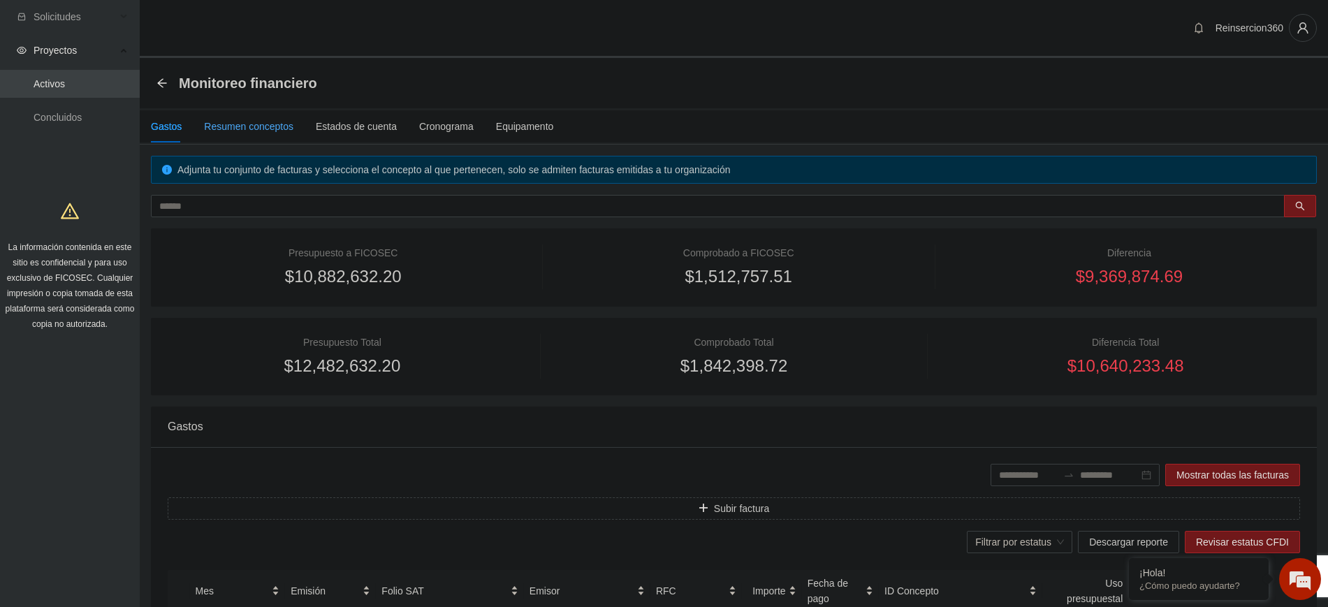
click at [257, 122] on div "Resumen conceptos" at bounding box center [248, 126] width 89 height 15
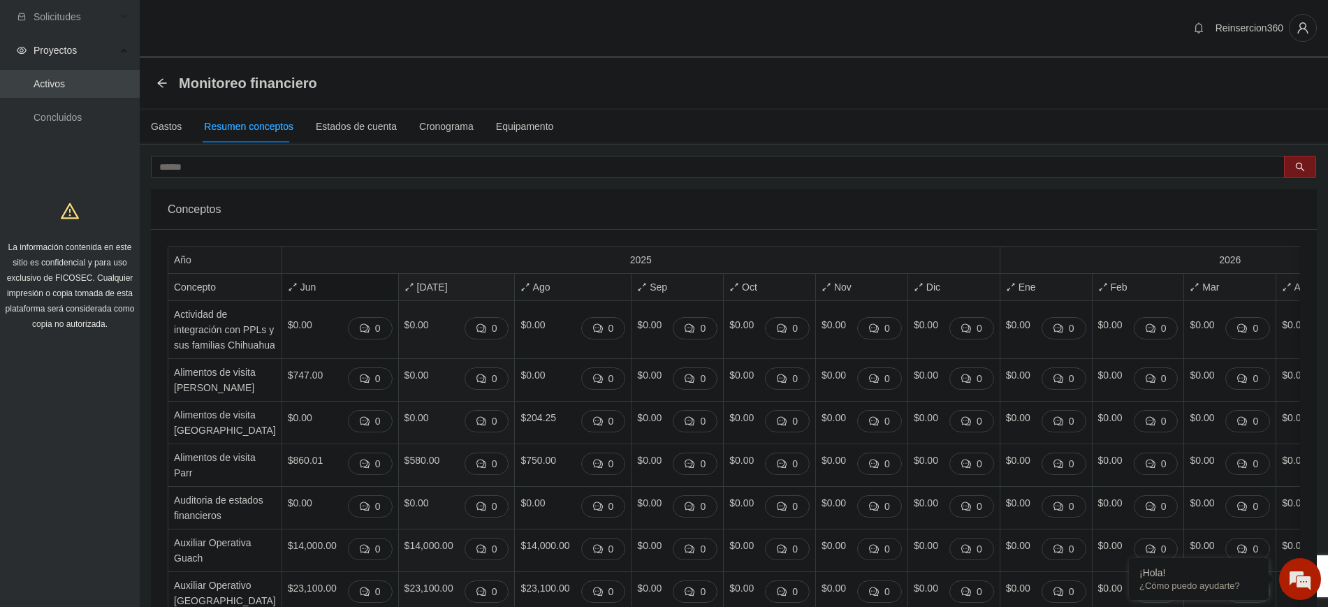
click at [288, 291] on span "Jun" at bounding box center [340, 286] width 105 height 15
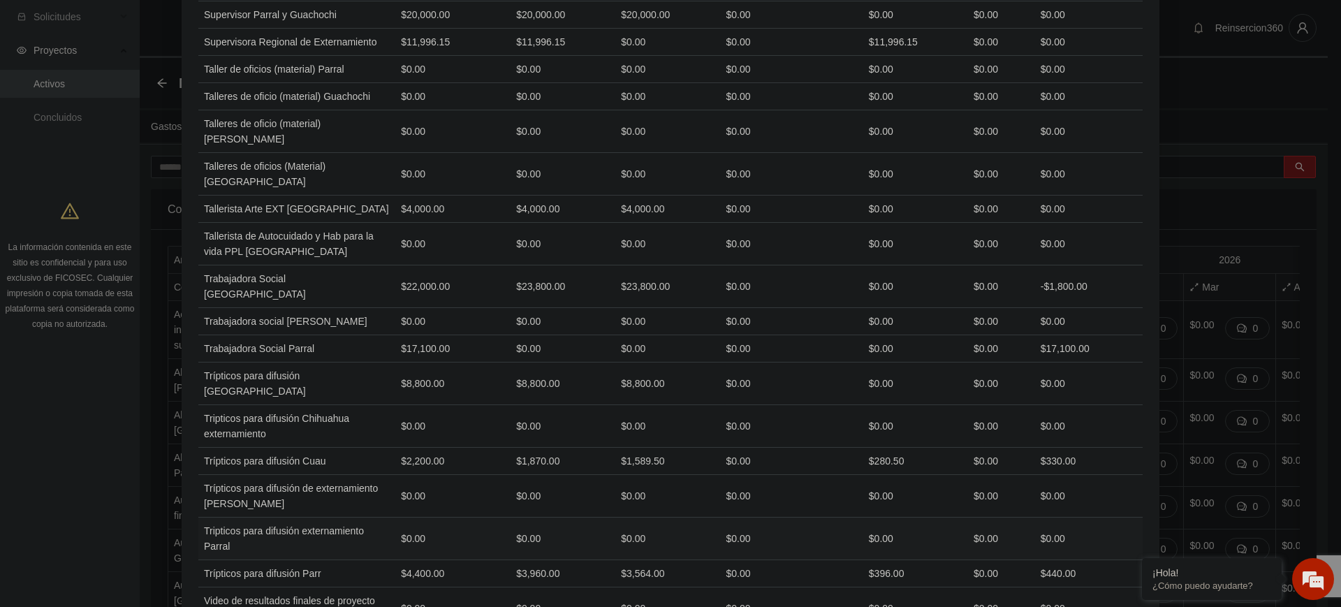
scroll to position [3824, 0]
